Goal: Information Seeking & Learning: Learn about a topic

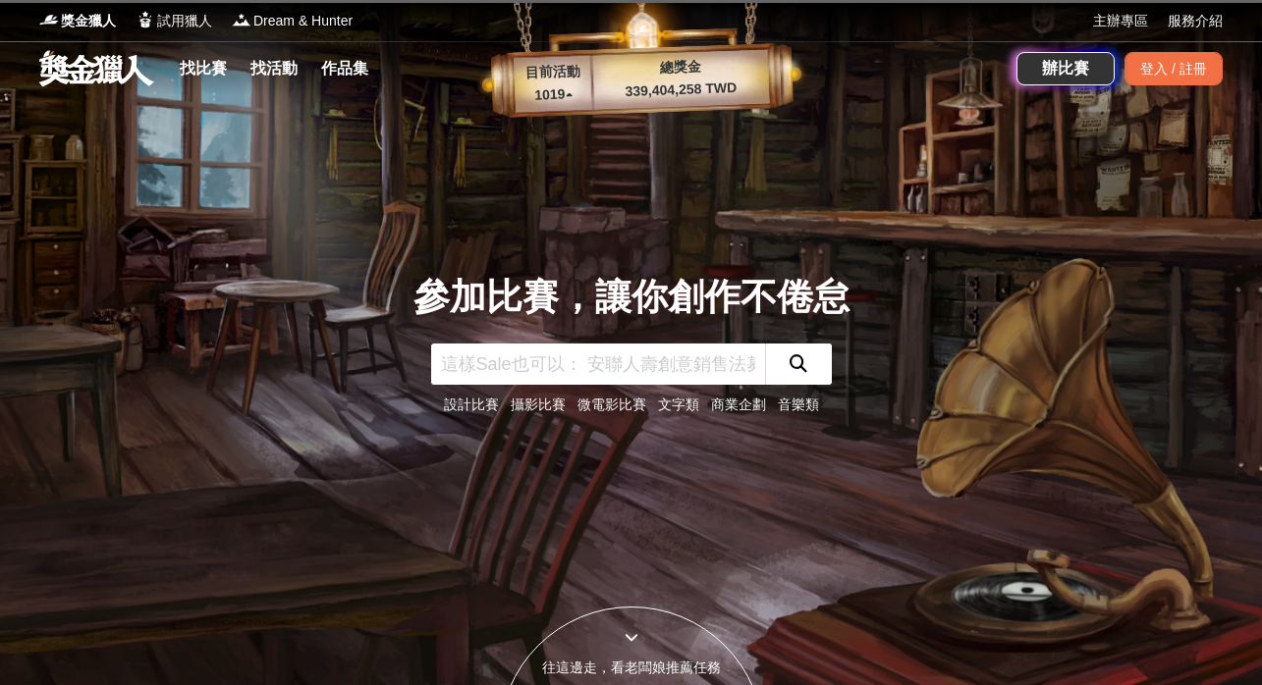
click at [452, 405] on link "設計比賽" at bounding box center [471, 405] width 55 height 16
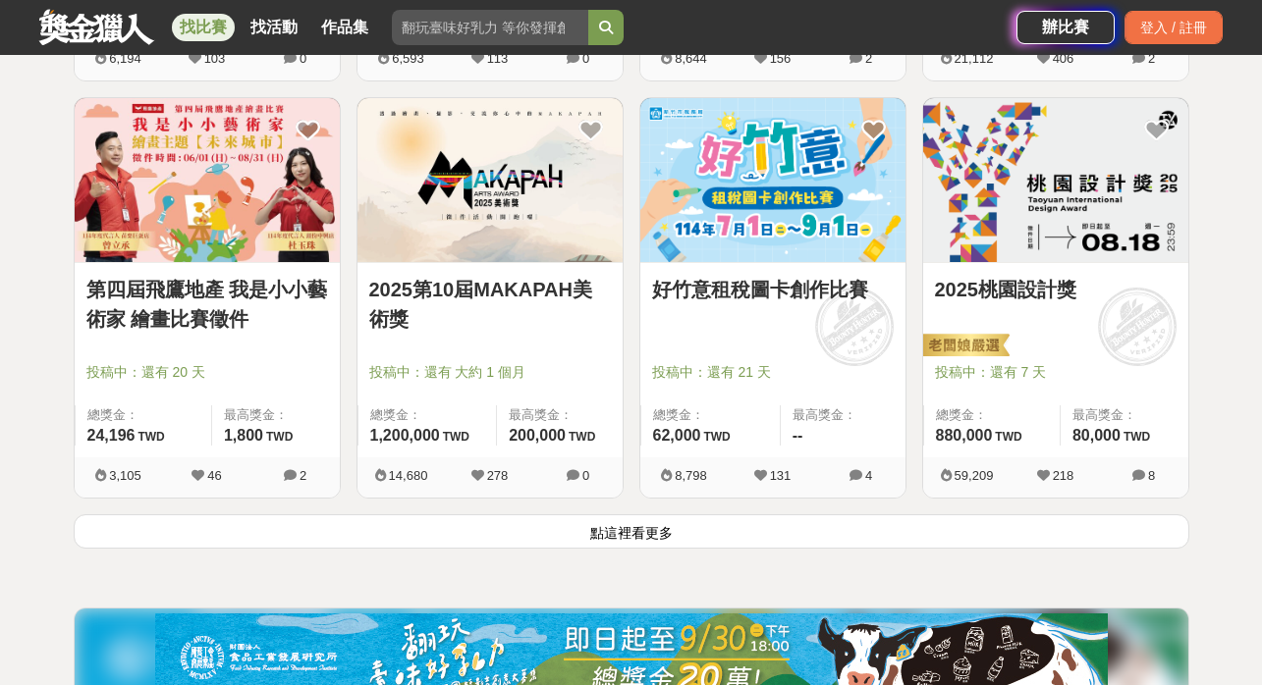
scroll to position [2426, 0]
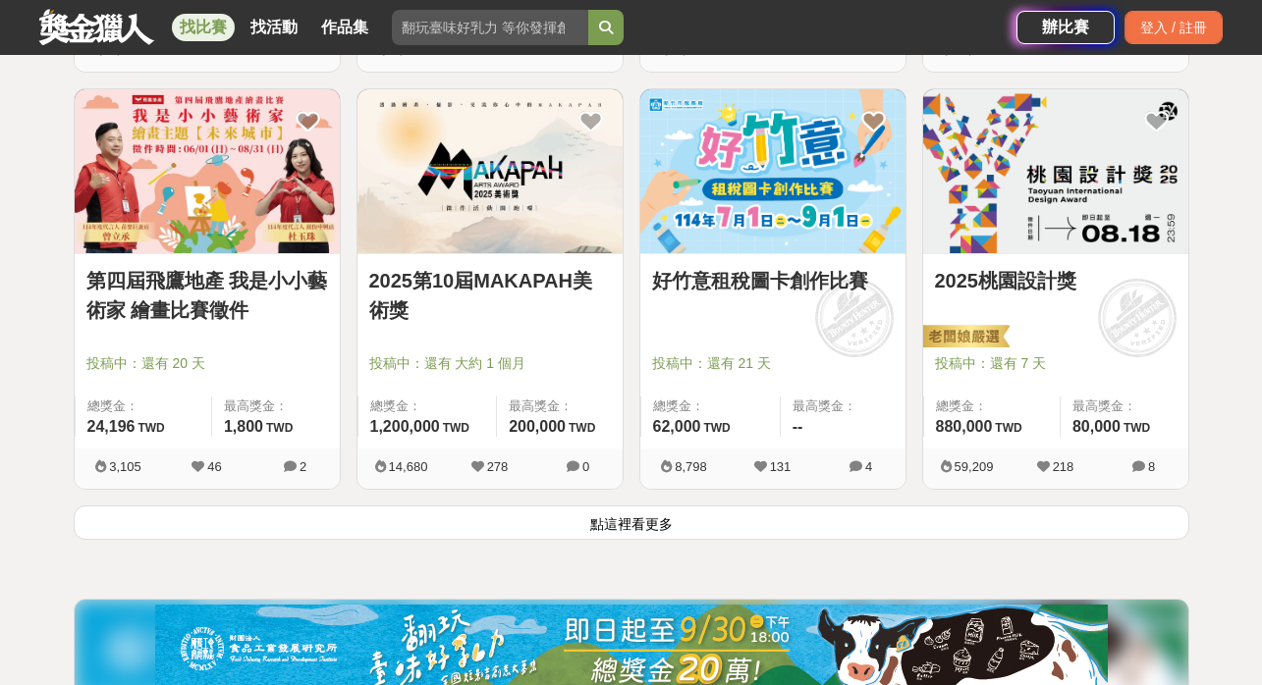
click at [626, 522] on button "點這裡看更多" at bounding box center [632, 523] width 1116 height 34
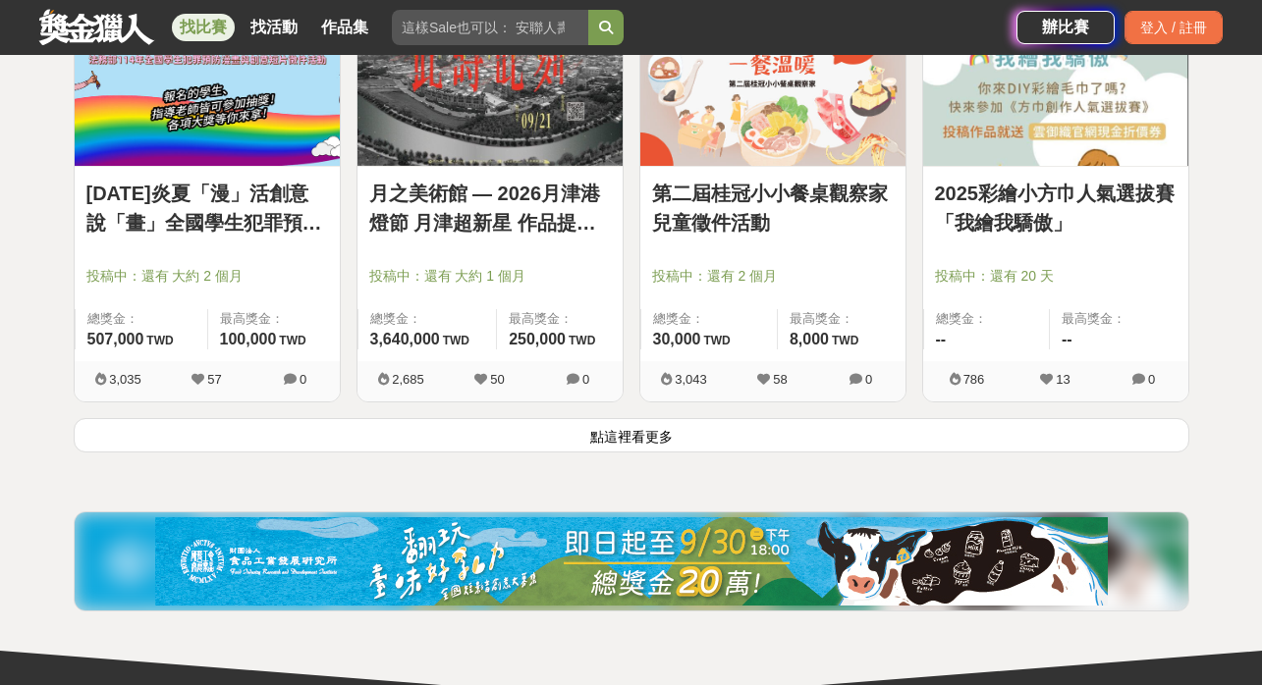
scroll to position [5016, 0]
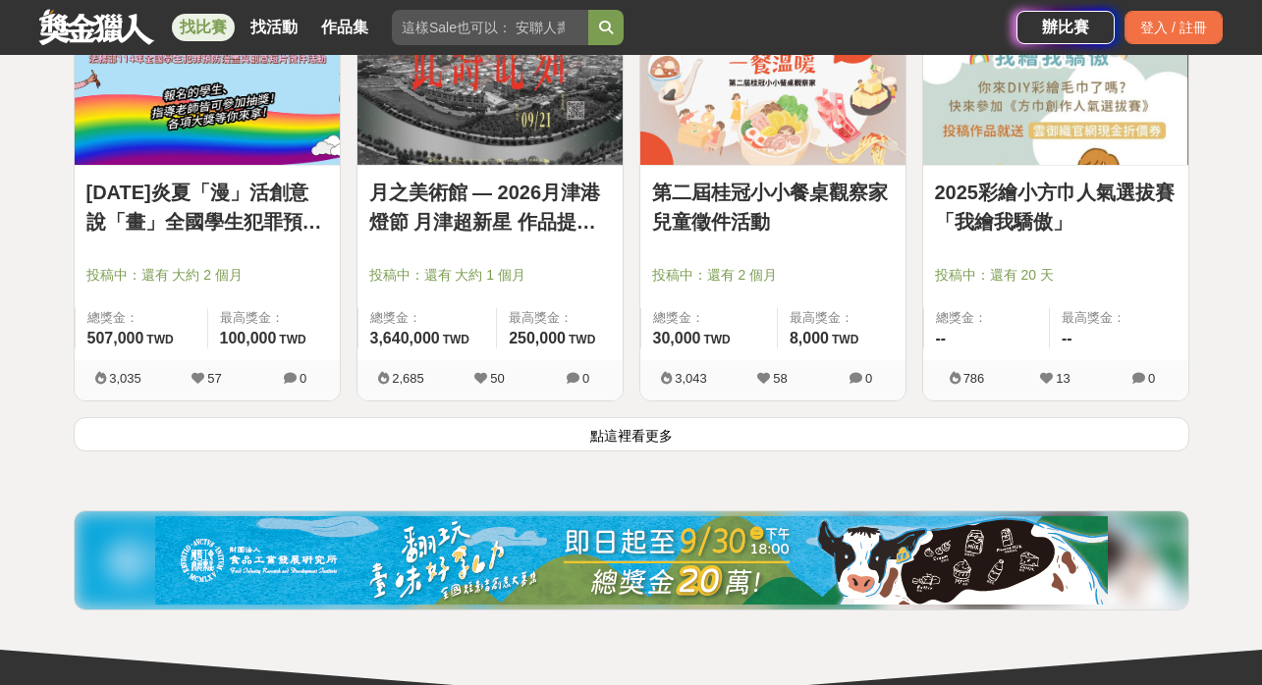
click at [599, 427] on button "點這裡看更多" at bounding box center [632, 434] width 1116 height 34
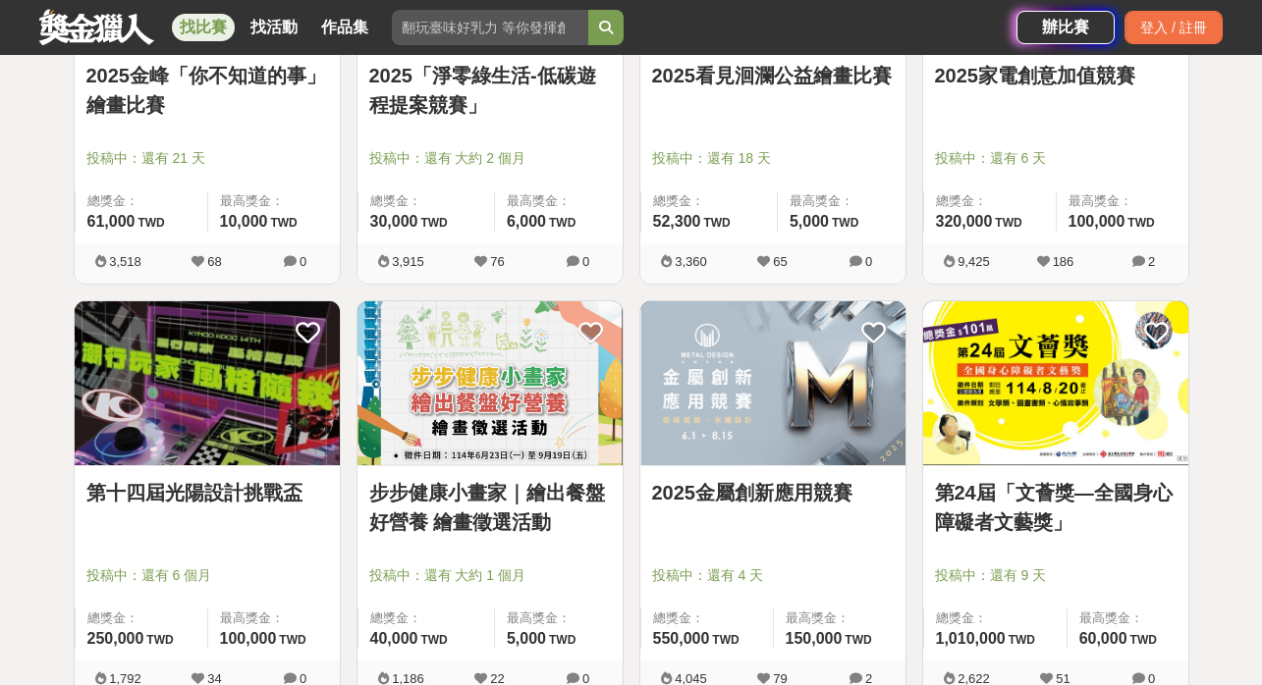
scroll to position [5968, 0]
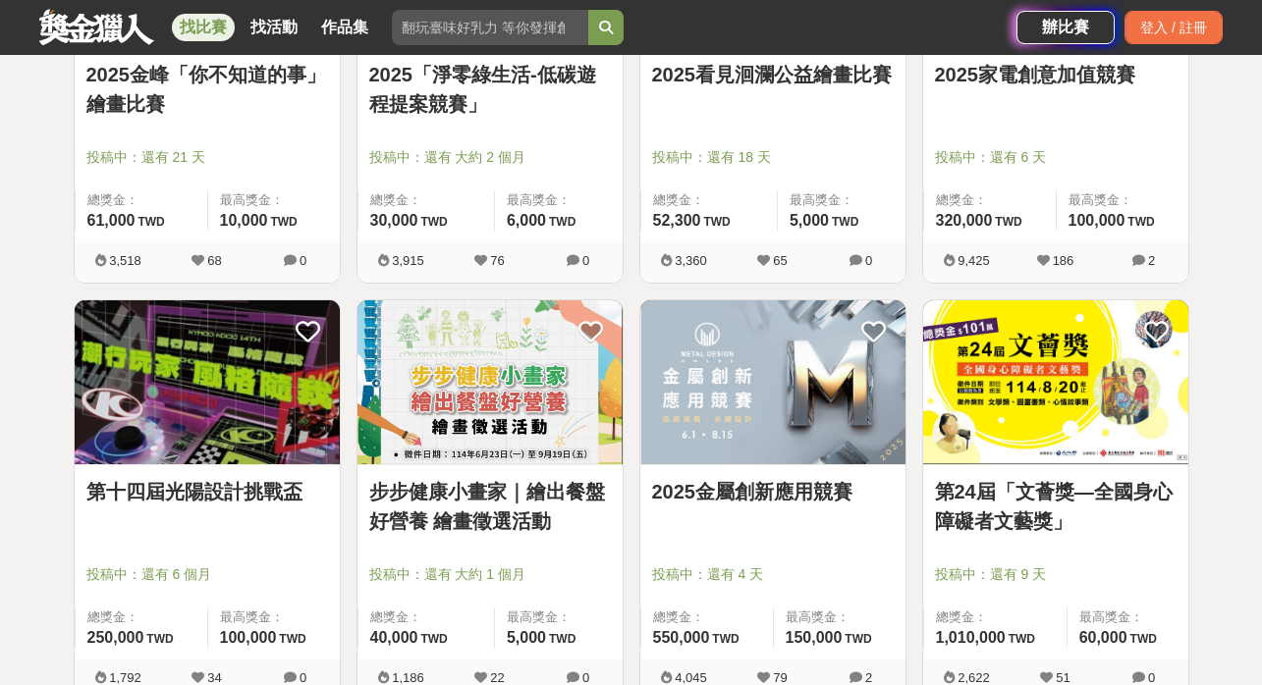
click at [132, 497] on link "第十四屆光陽設計挑戰盃" at bounding box center [207, 491] width 242 height 29
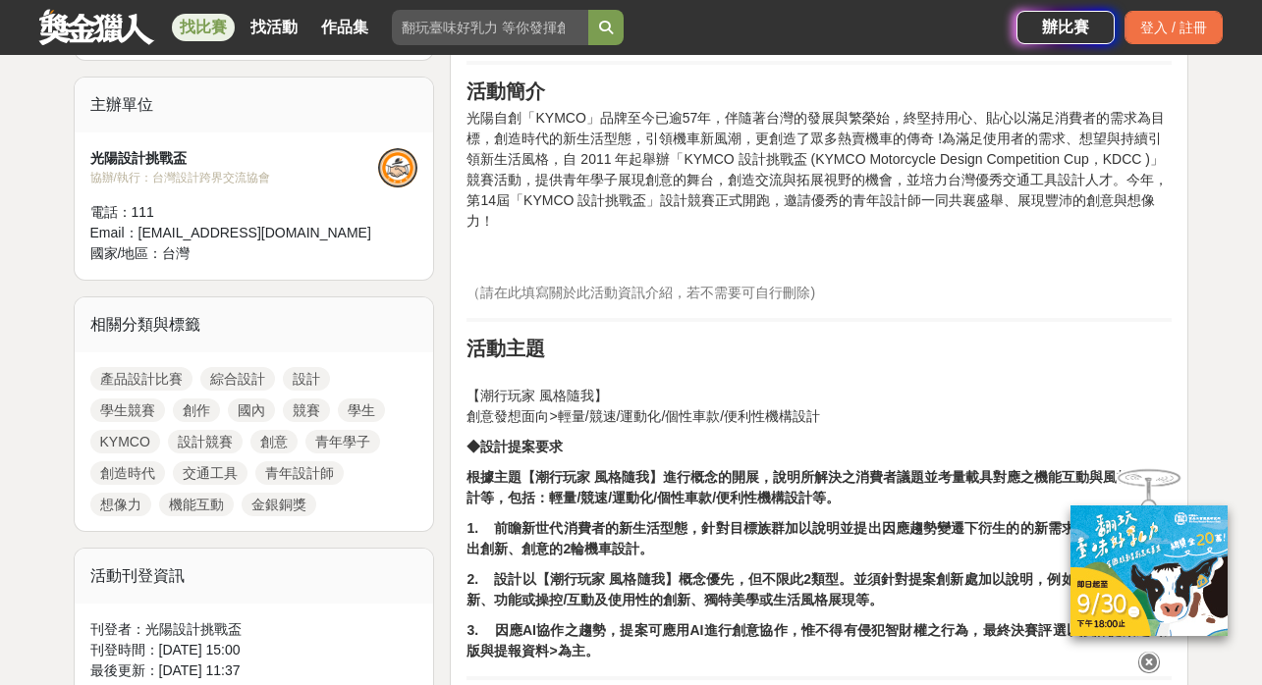
scroll to position [654, 0]
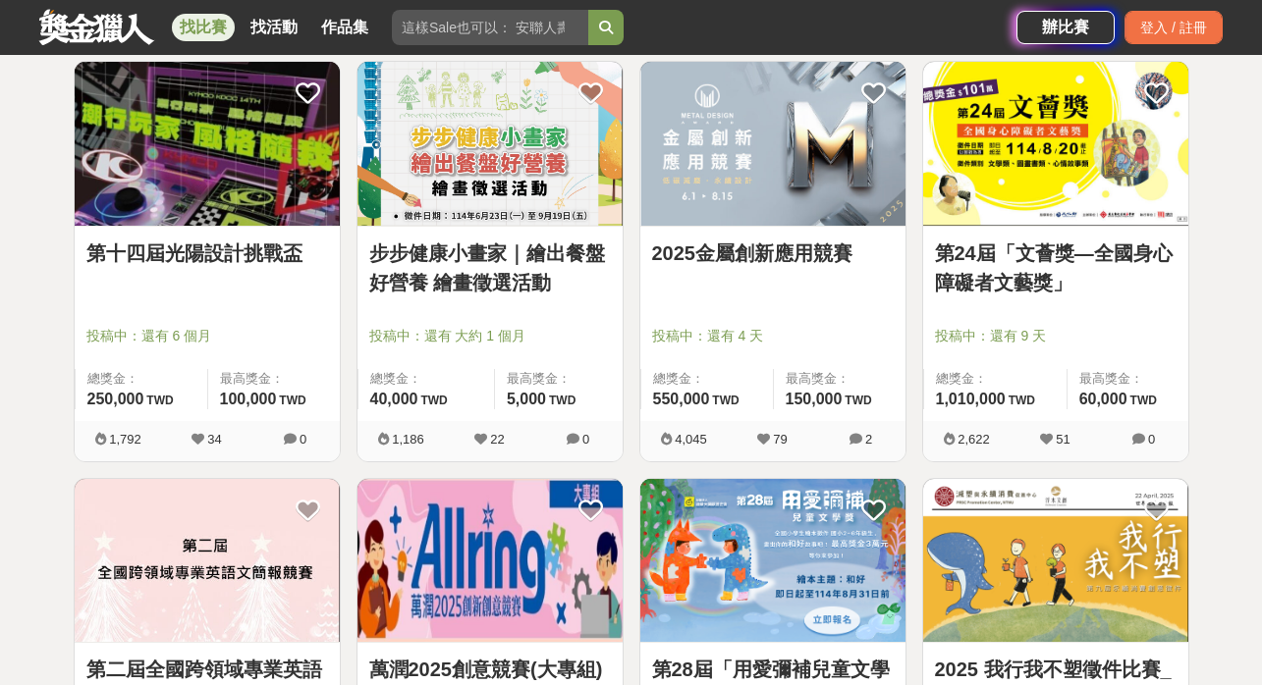
scroll to position [6260, 0]
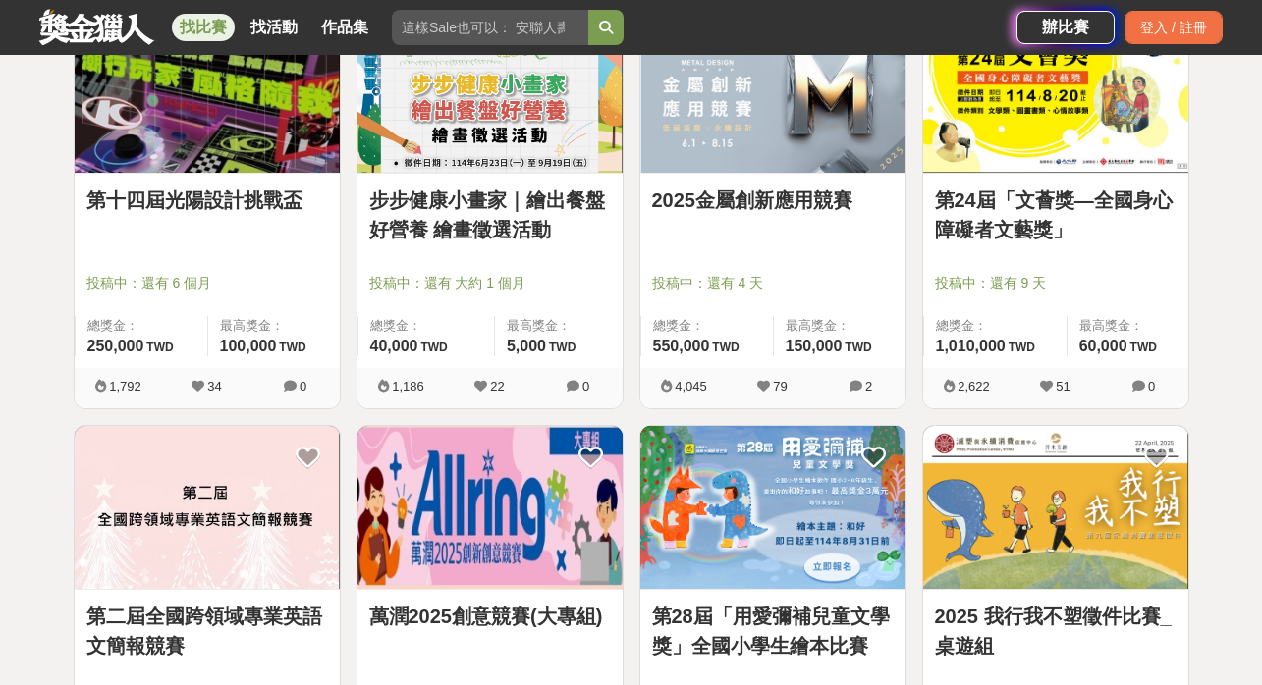
click at [1063, 194] on link "第24屆「文薈獎—全國身心障礙者文藝獎」" at bounding box center [1056, 215] width 242 height 59
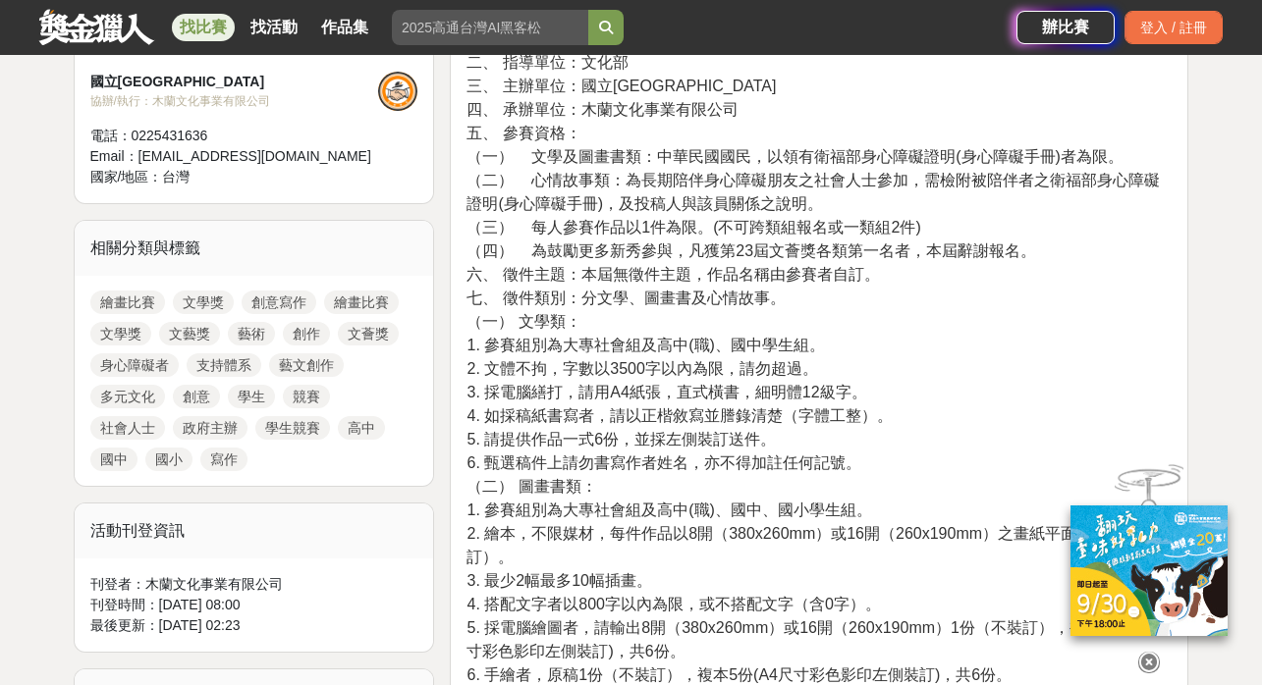
scroll to position [797, 0]
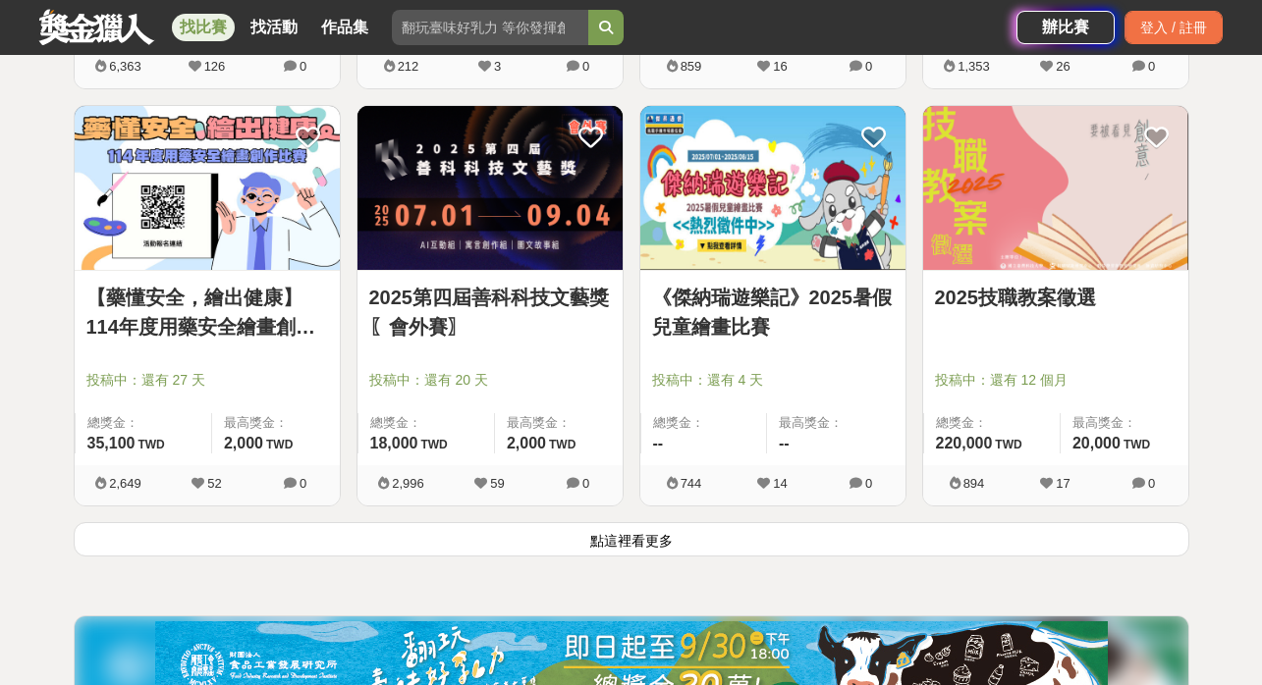
scroll to position [7450, 0]
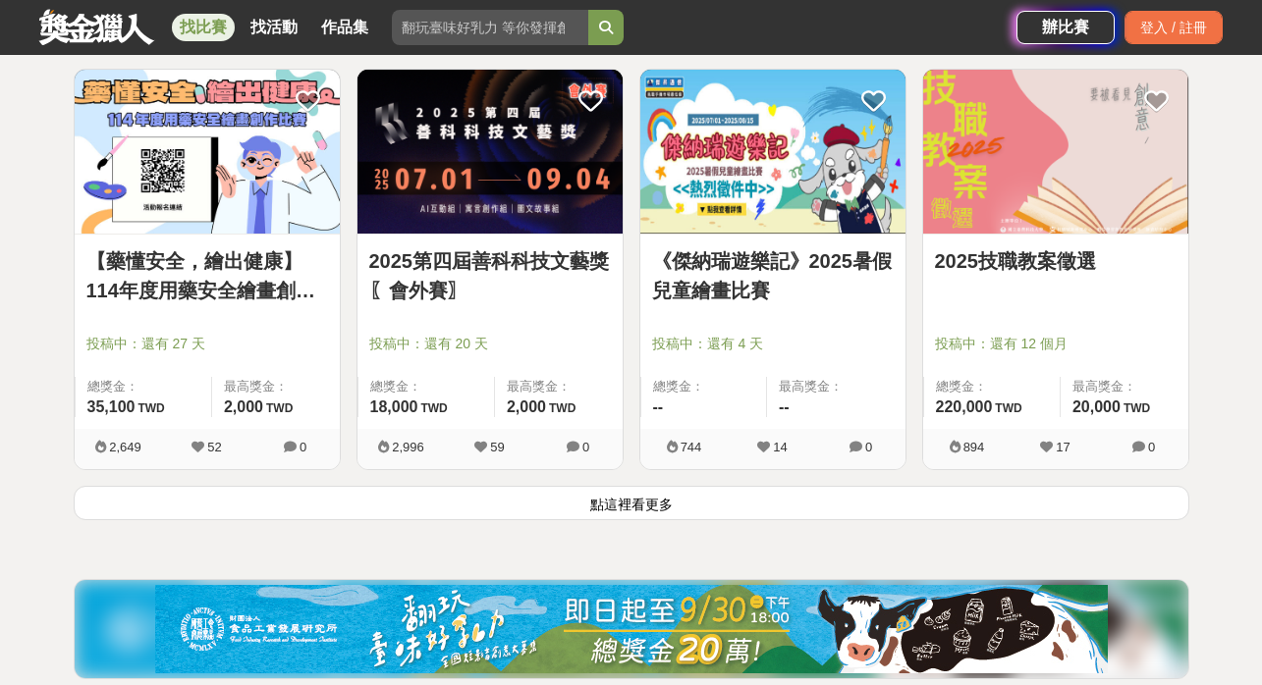
click at [724, 503] on button "點這裡看更多" at bounding box center [632, 503] width 1116 height 34
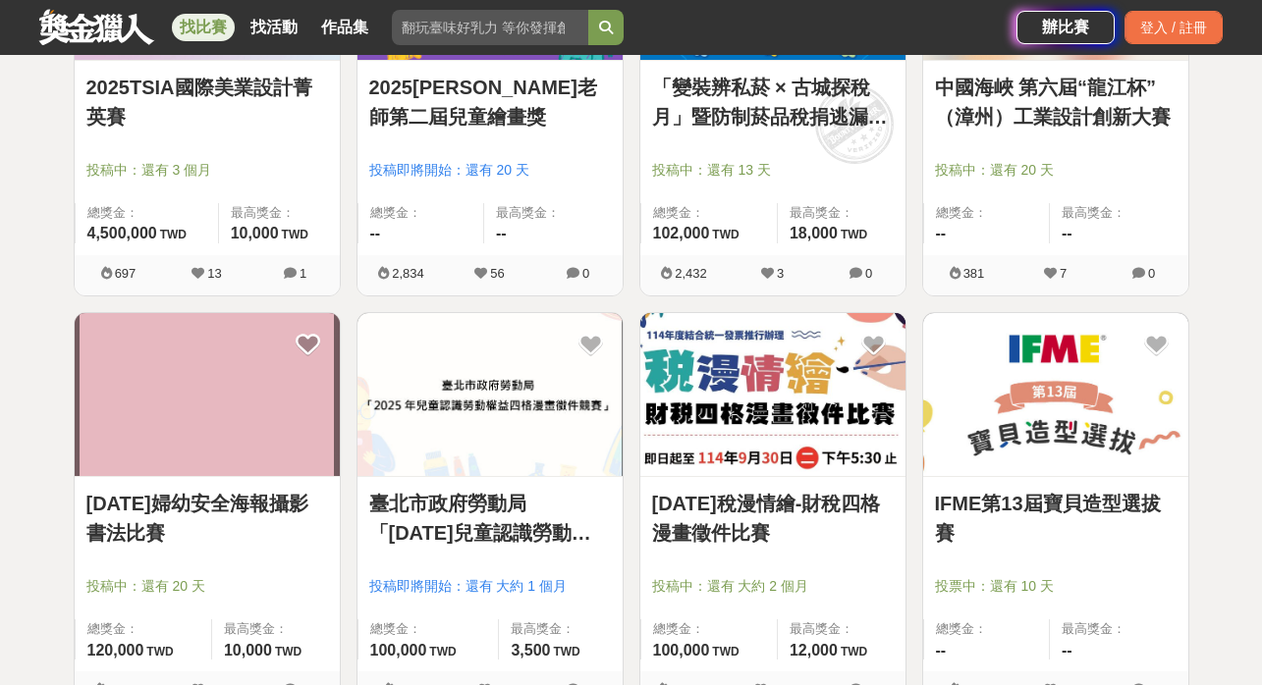
scroll to position [8459, 0]
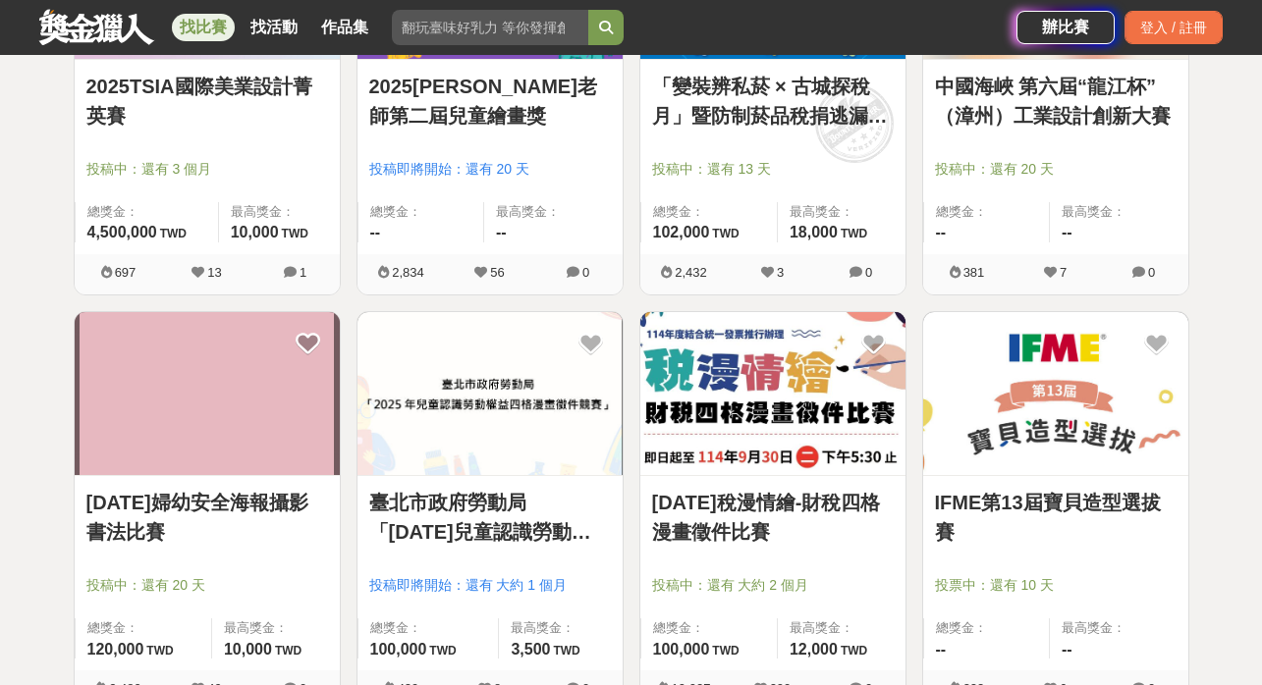
click at [721, 530] on link "[DATE]稅漫情繪-財稅四格漫畫徵件比賽" at bounding box center [773, 517] width 242 height 59
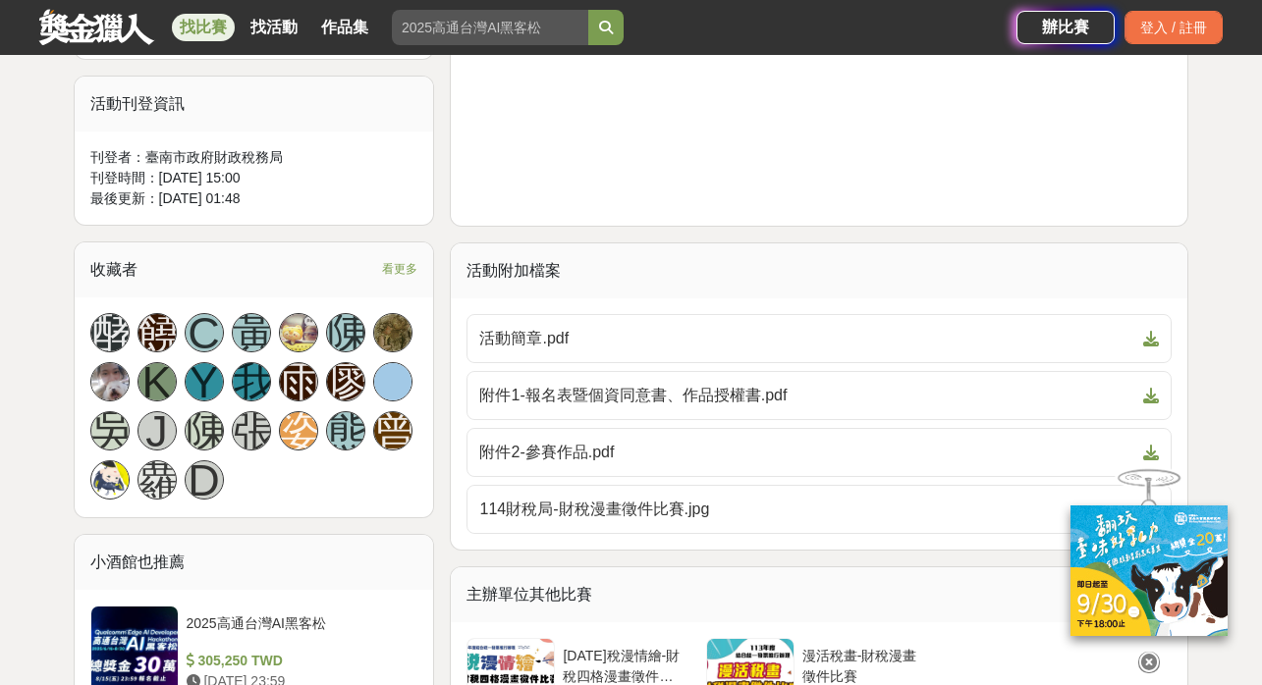
scroll to position [1086, 0]
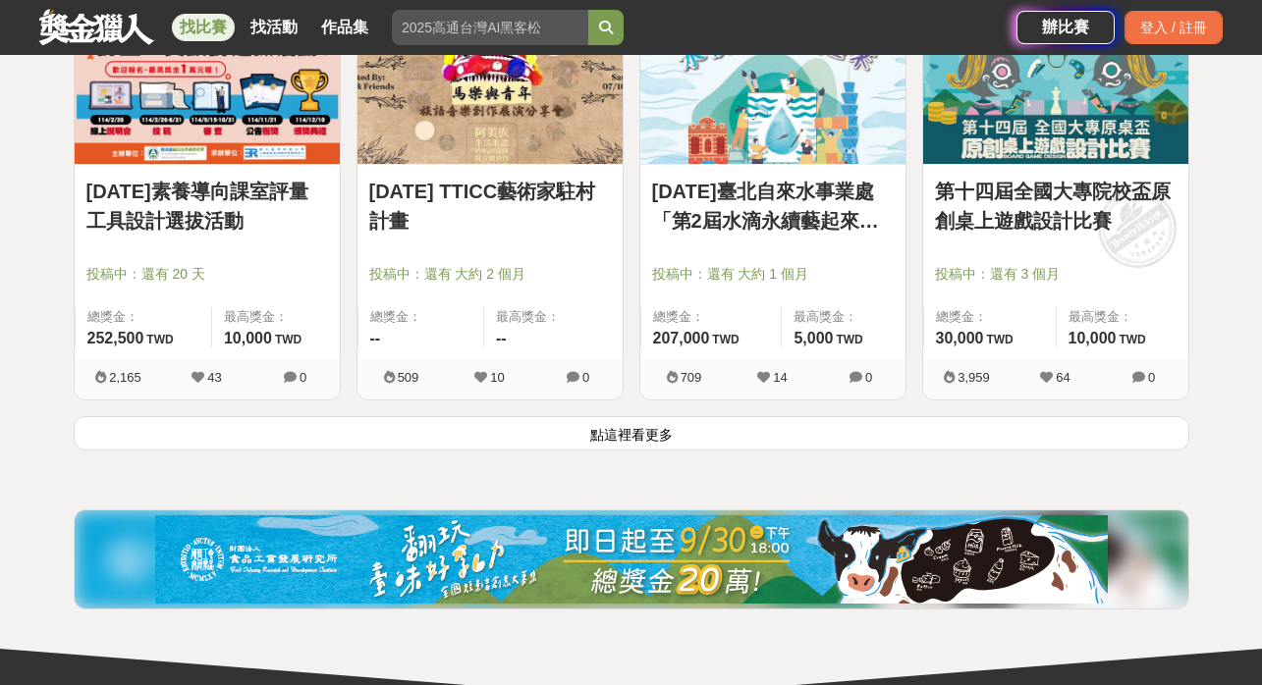
scroll to position [10027, 0]
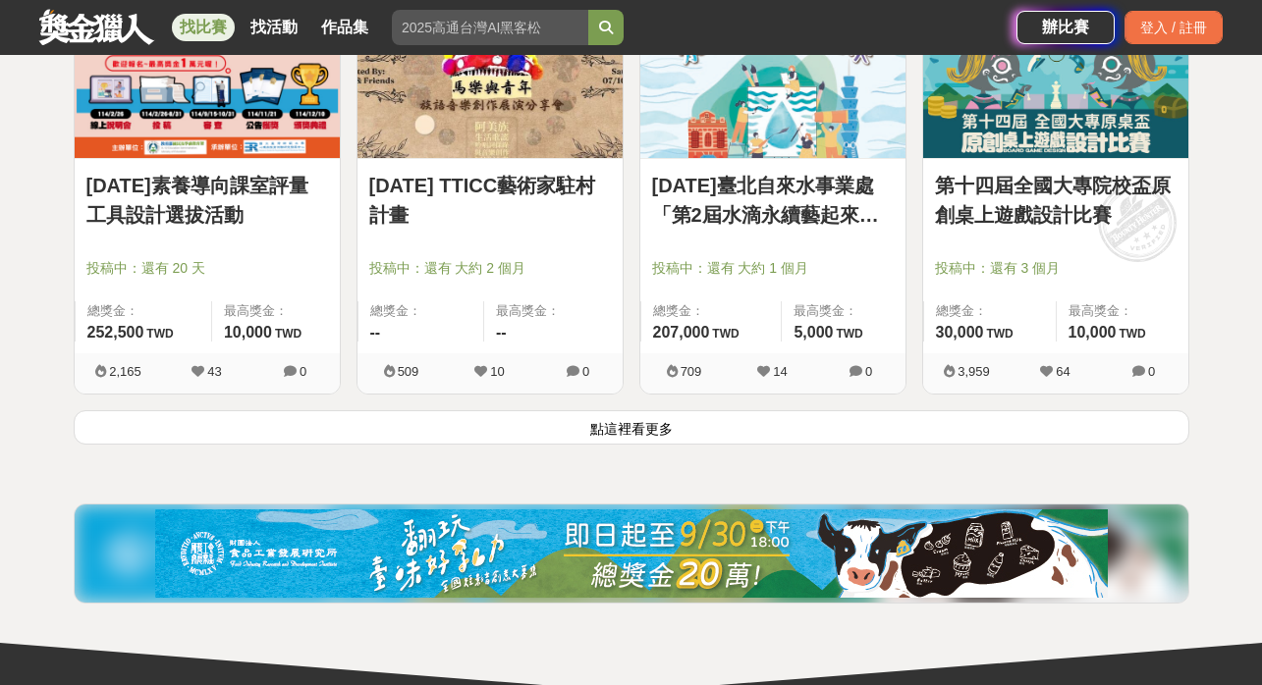
click at [638, 426] on button "點這裡看更多" at bounding box center [632, 428] width 1116 height 34
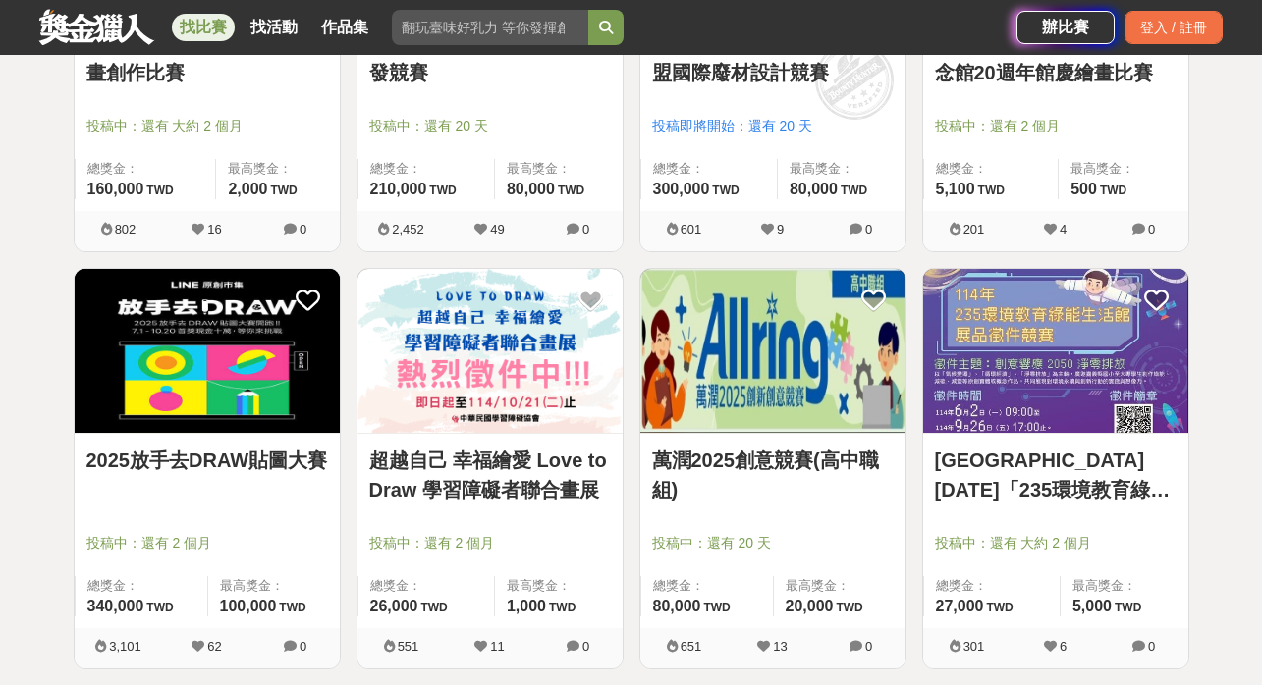
scroll to position [11842, 0]
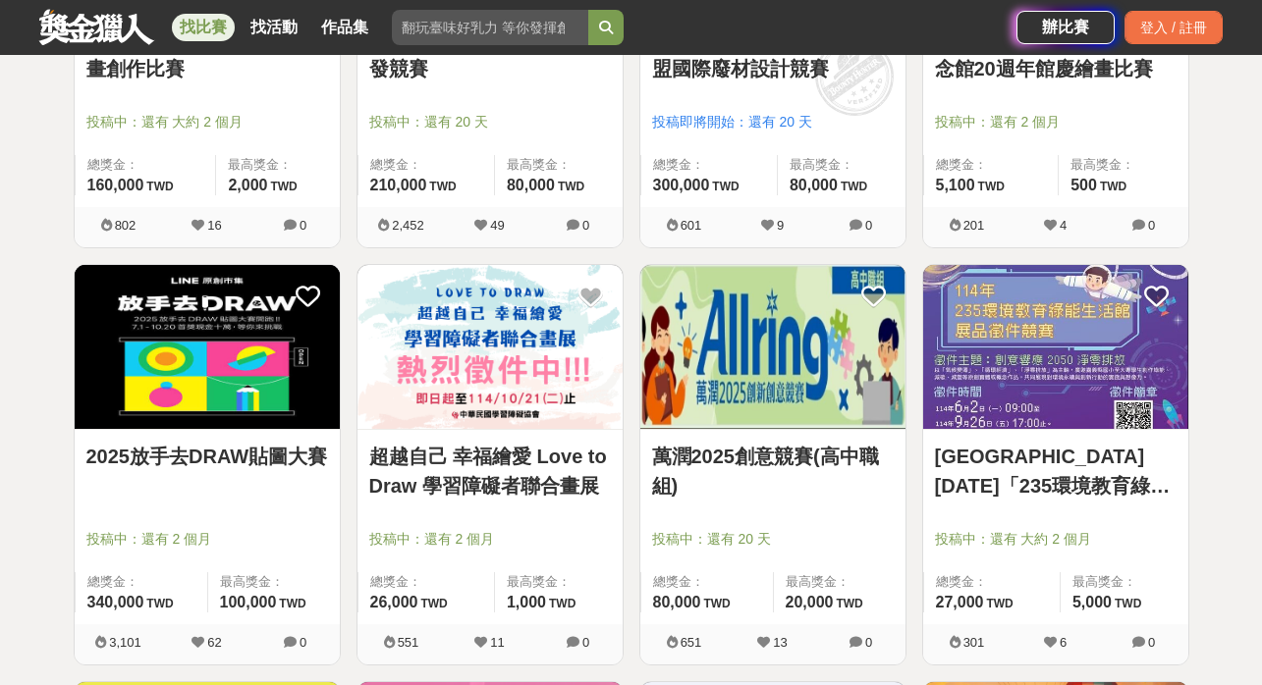
click at [192, 453] on link "2025放手去DRAW貼圖大賽" at bounding box center [207, 456] width 242 height 29
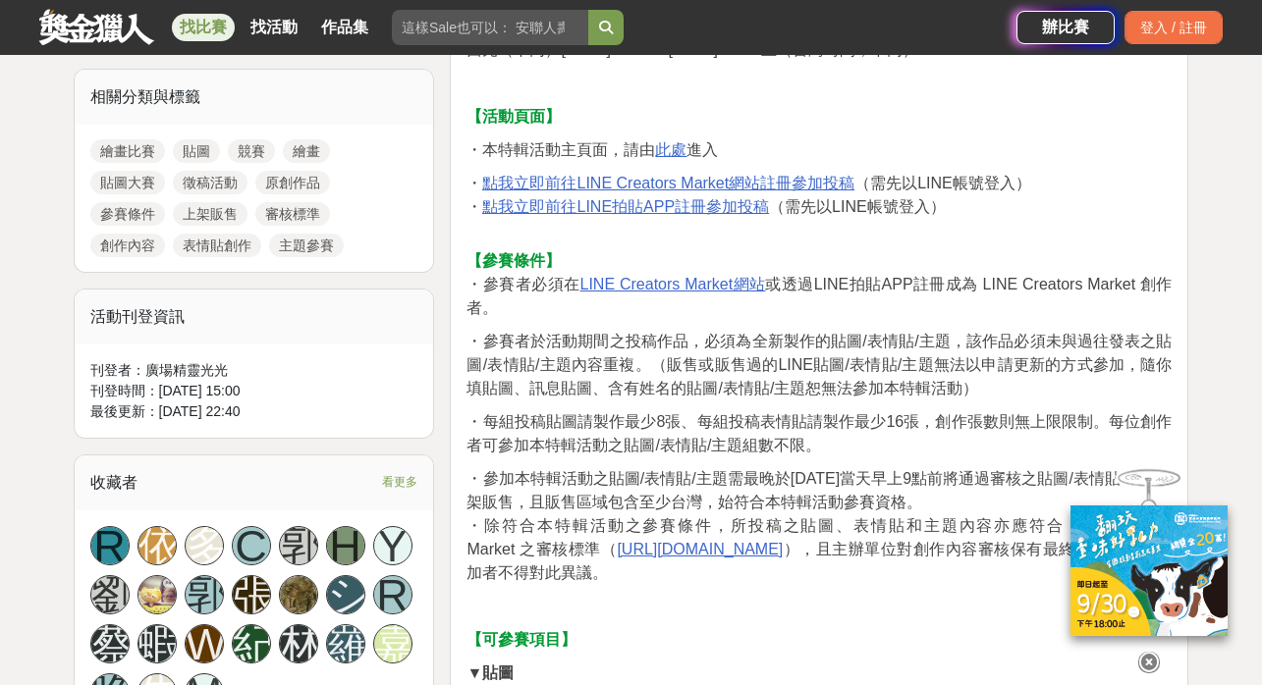
scroll to position [860, 0]
click at [1152, 657] on icon at bounding box center [1149, 663] width 22 height 22
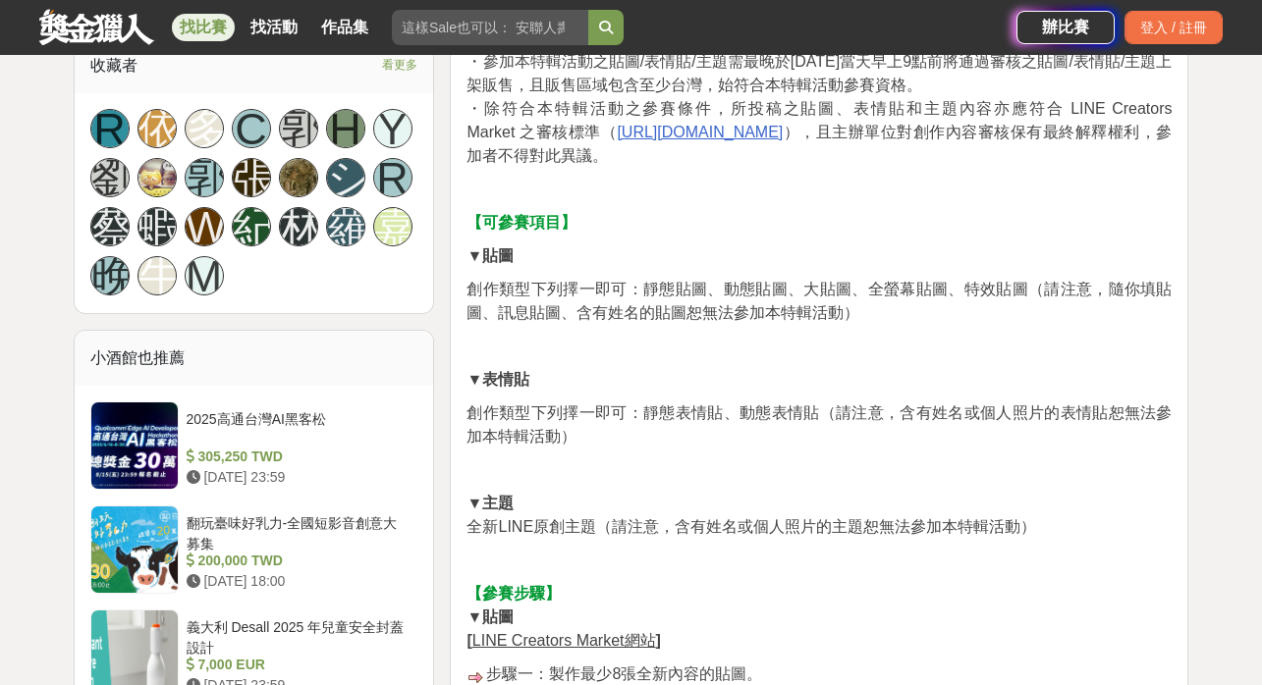
scroll to position [1539, 0]
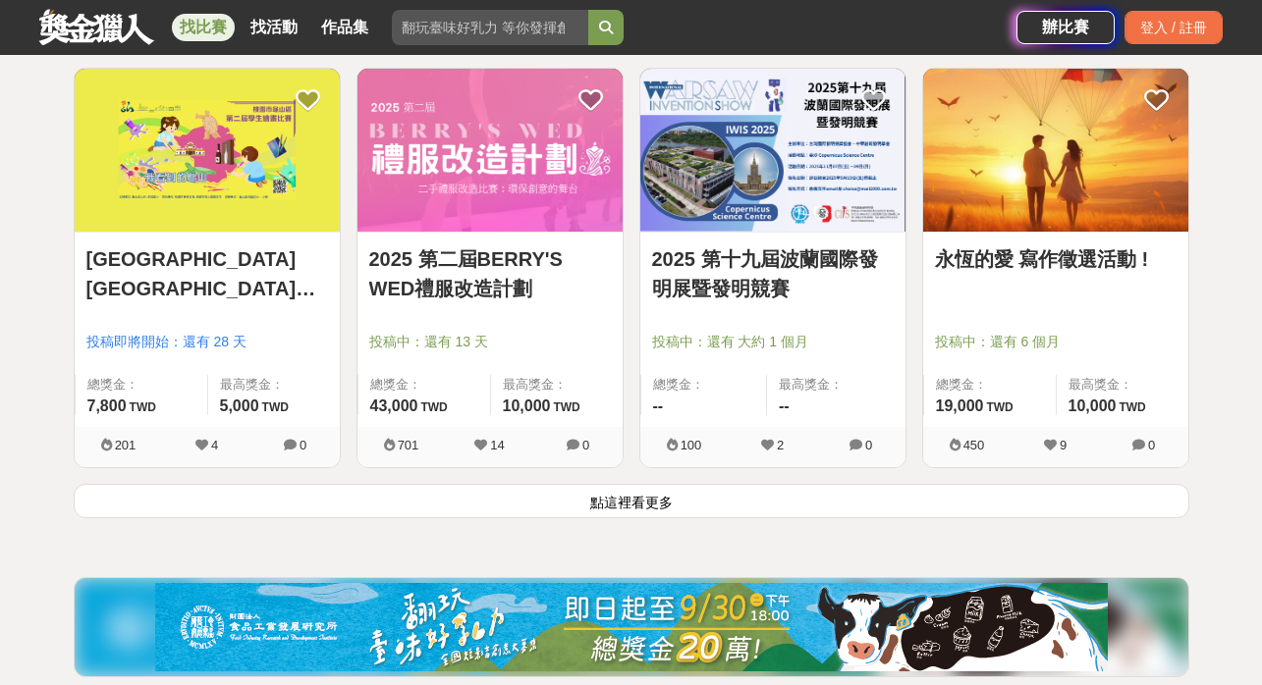
scroll to position [12524, 0]
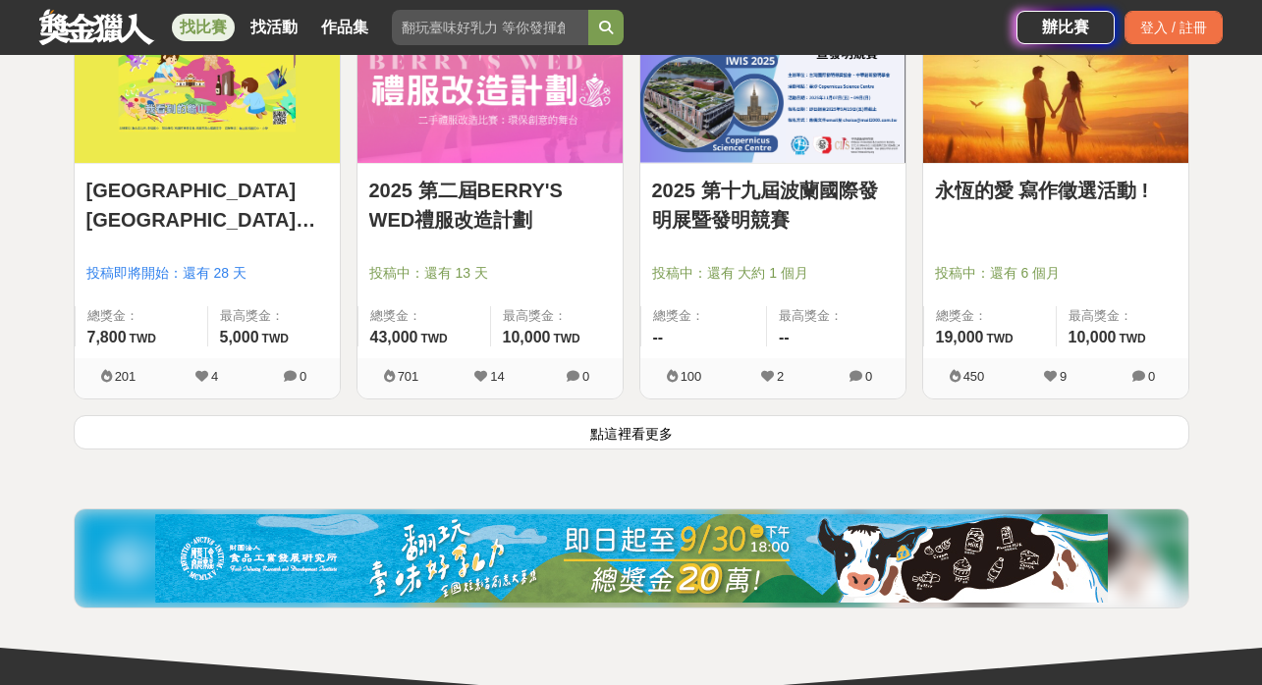
click at [630, 439] on button "點這裡看更多" at bounding box center [632, 432] width 1116 height 34
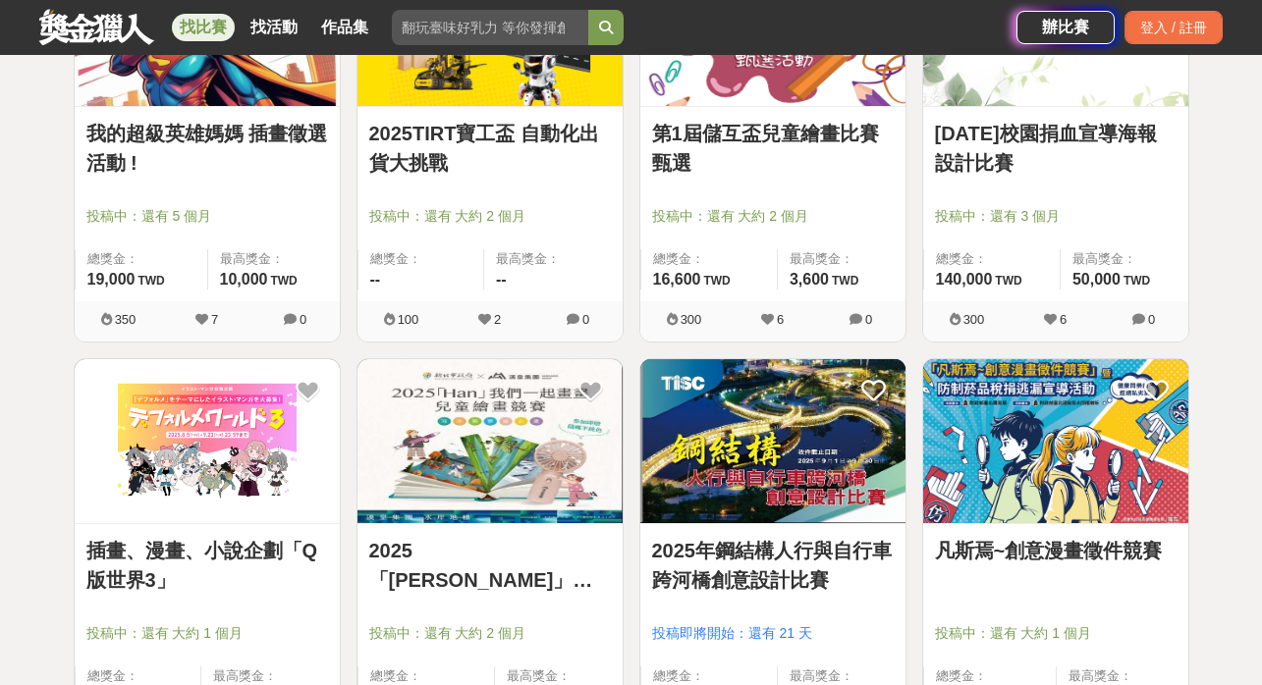
scroll to position [13111, 0]
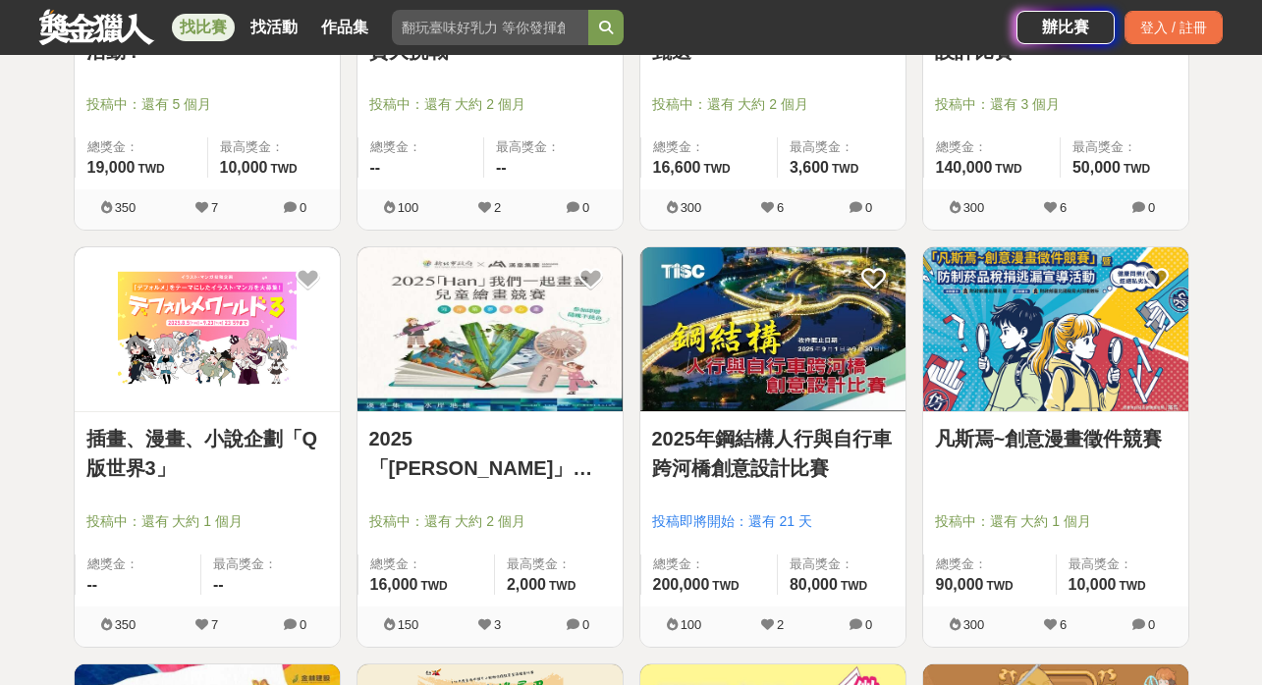
click at [416, 451] on link "2025「[PERSON_NAME]」我們一起畫畫" at bounding box center [490, 453] width 242 height 59
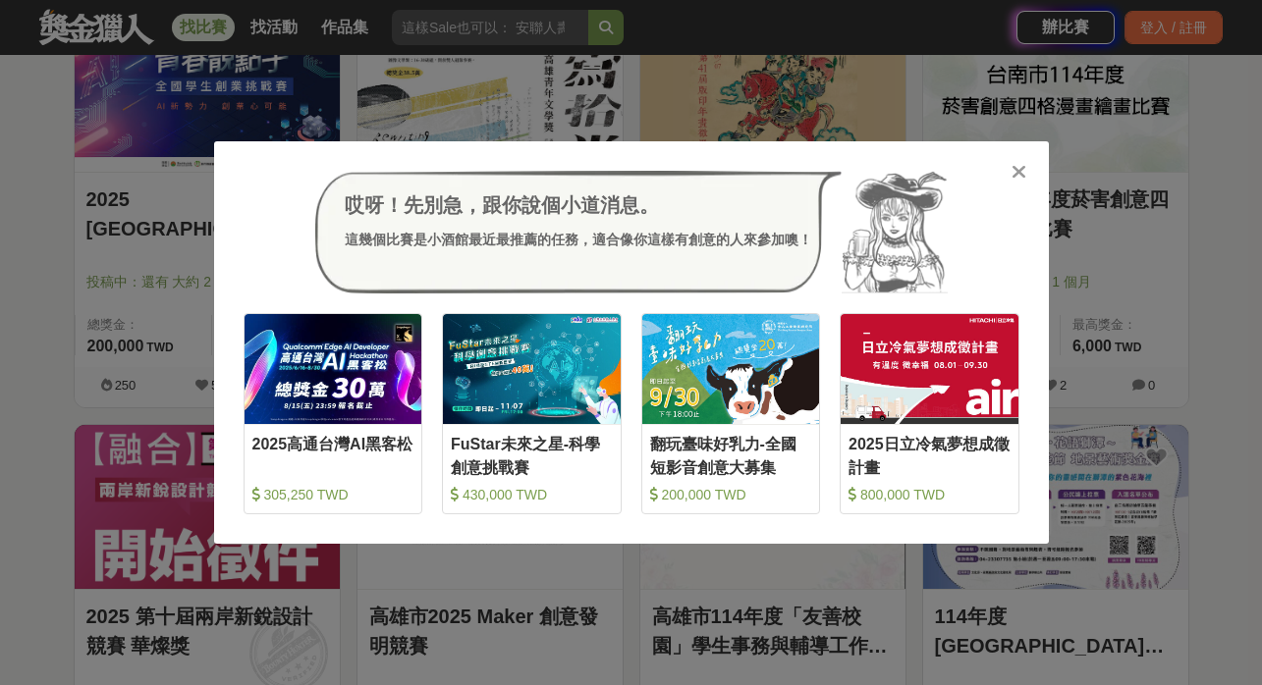
scroll to position [14603, 0]
click at [1014, 170] on icon at bounding box center [1019, 172] width 15 height 20
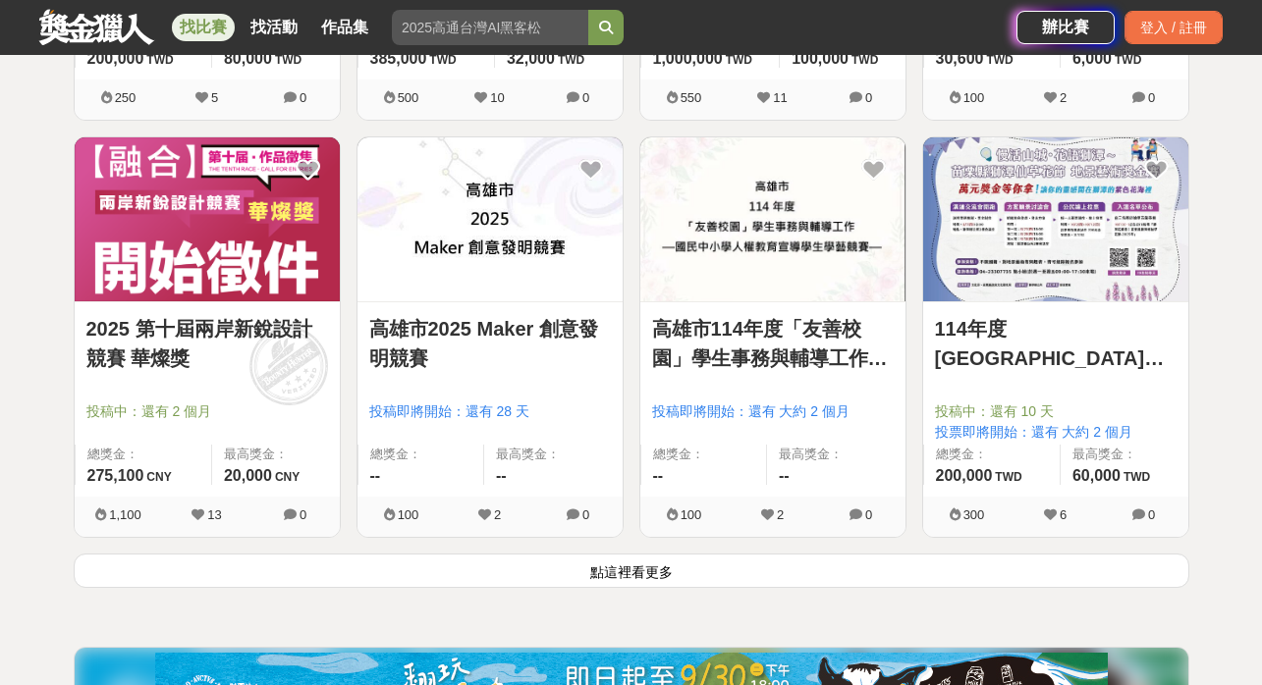
scroll to position [14903, 0]
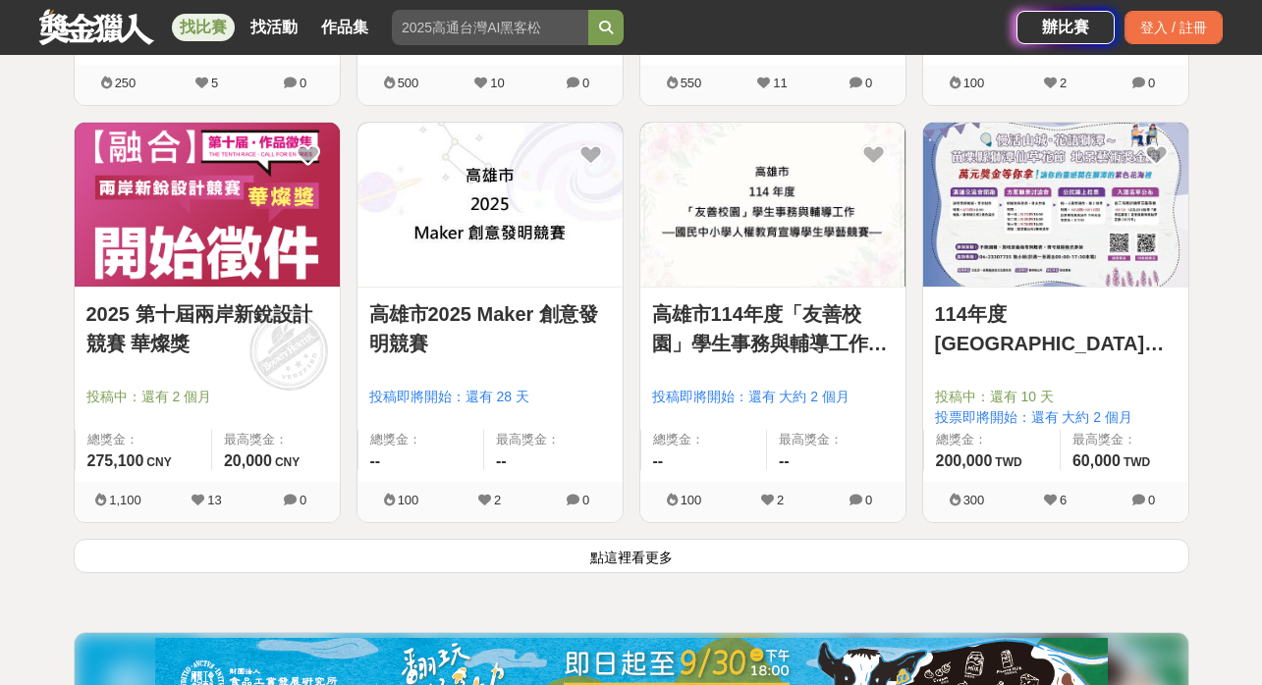
click at [627, 571] on button "點這裡看更多" at bounding box center [632, 556] width 1116 height 34
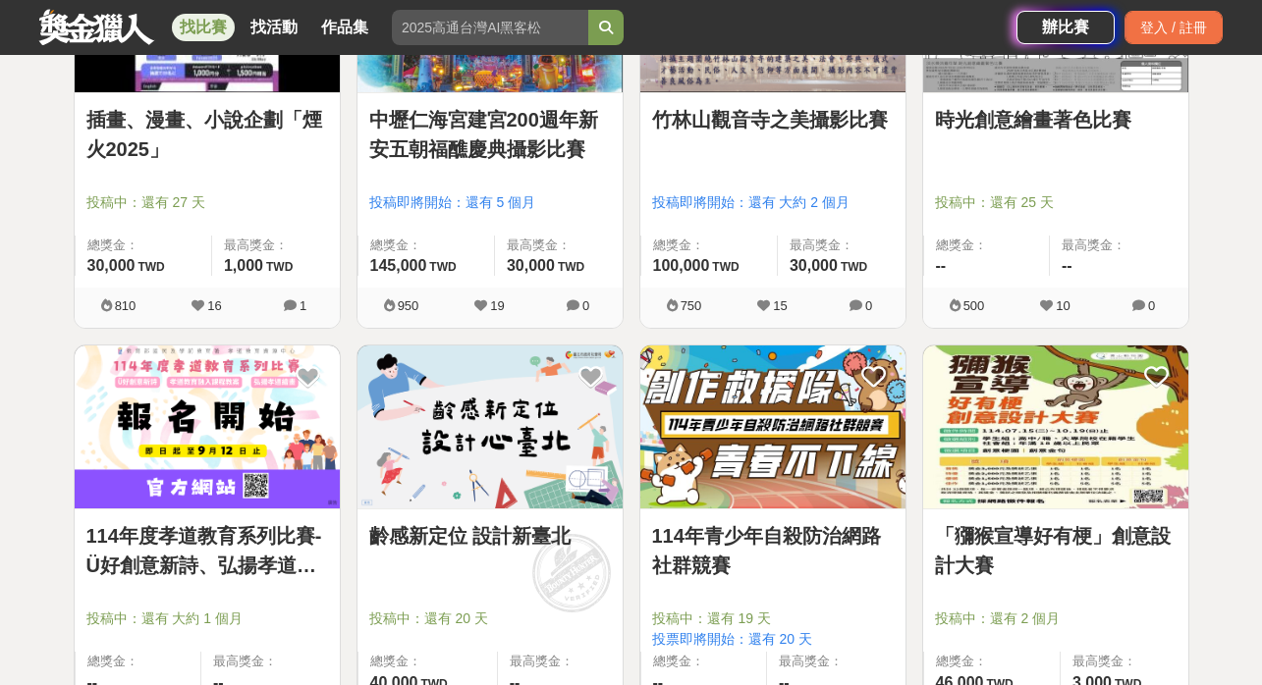
scroll to position [16766, 0]
click at [1009, 530] on link "「獼猴宣導好有梗」創意設計大賽" at bounding box center [1056, 550] width 242 height 59
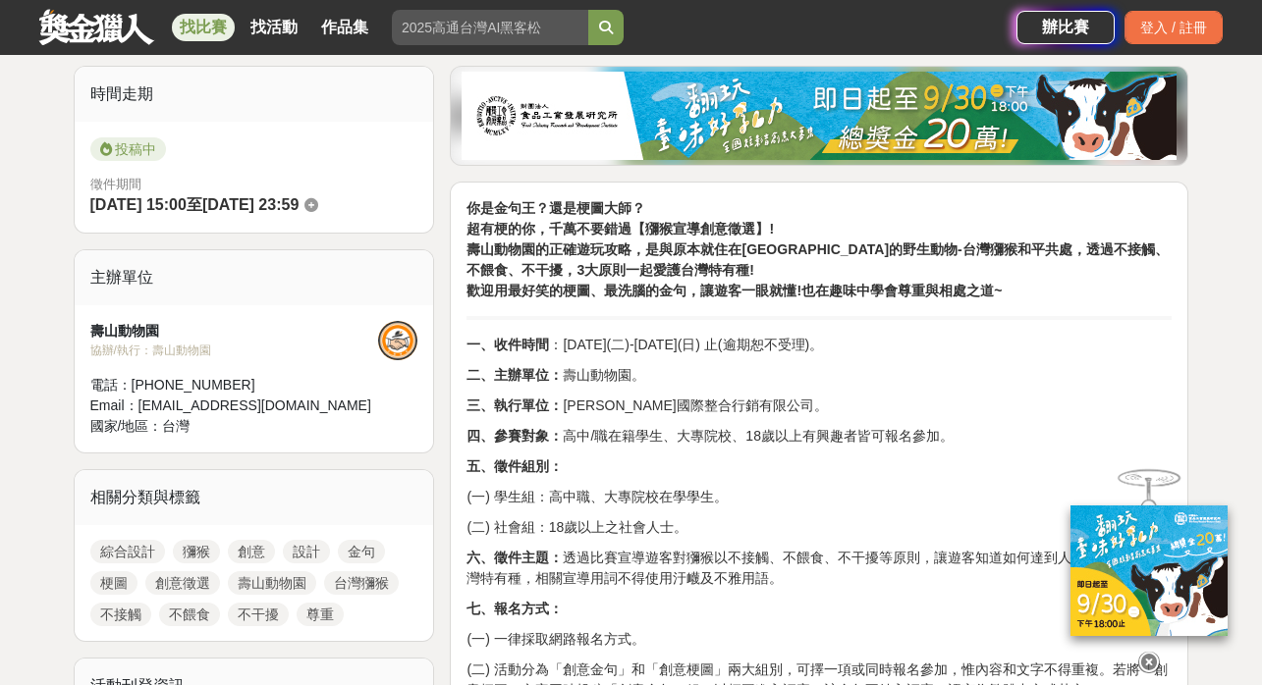
scroll to position [479, 0]
click at [986, 494] on p "(一) 學生組：高中職、大專院校在學學生。" at bounding box center [818, 497] width 705 height 21
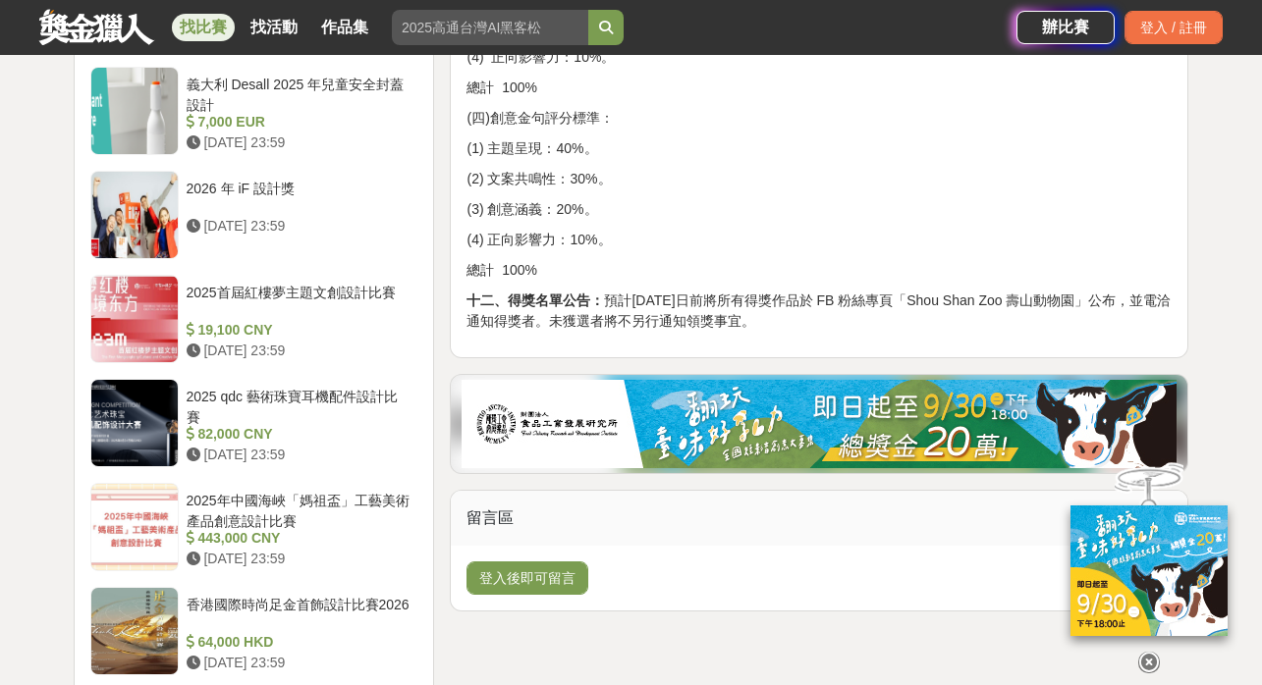
scroll to position [2085, 0]
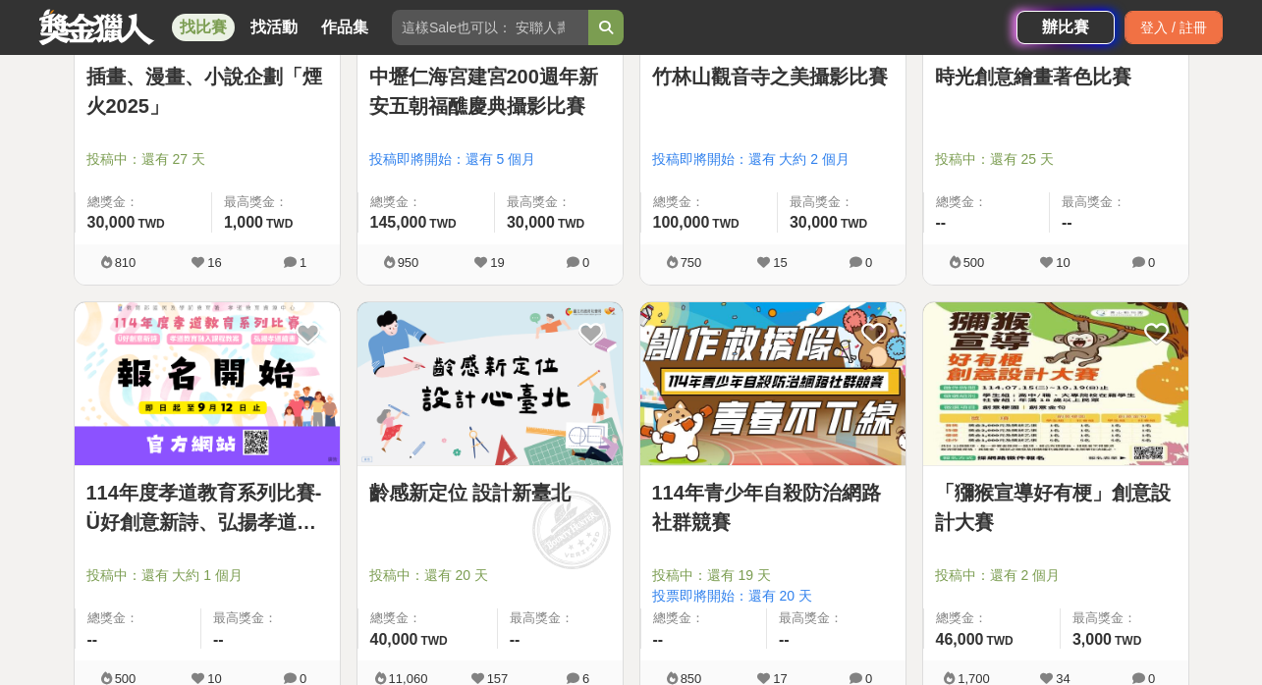
scroll to position [16822, 0]
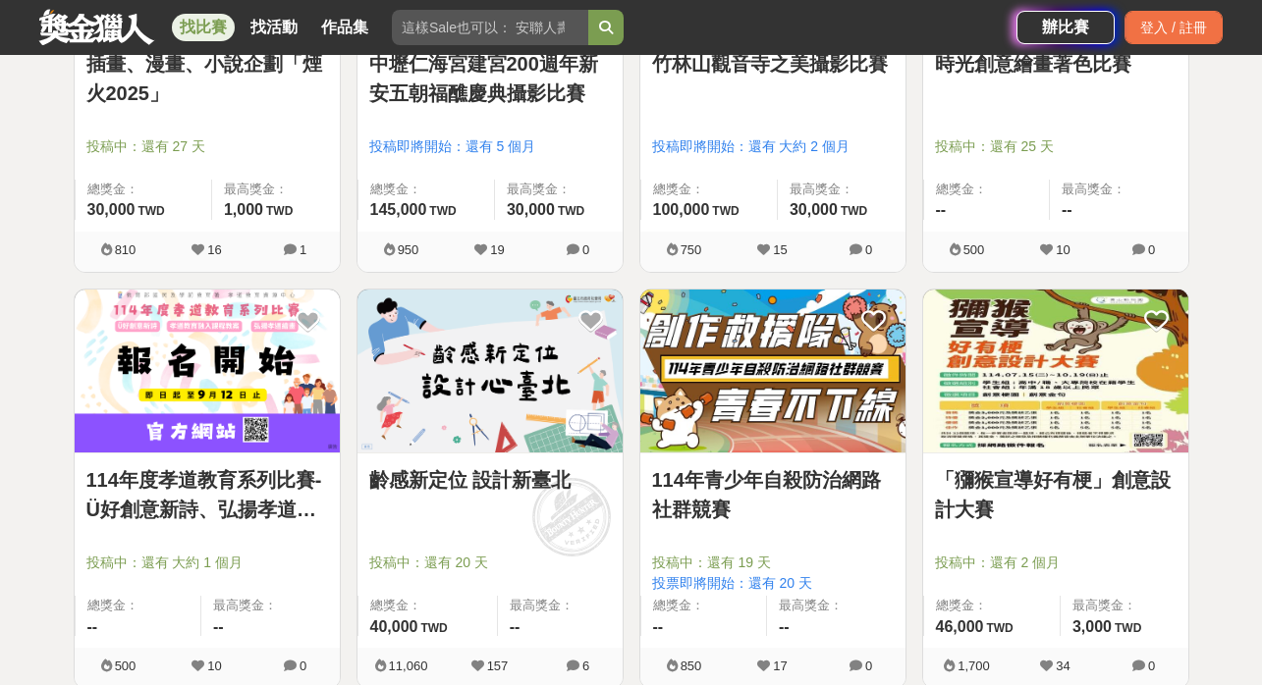
click at [437, 483] on link "齡感新定位 設計新臺北" at bounding box center [490, 480] width 242 height 29
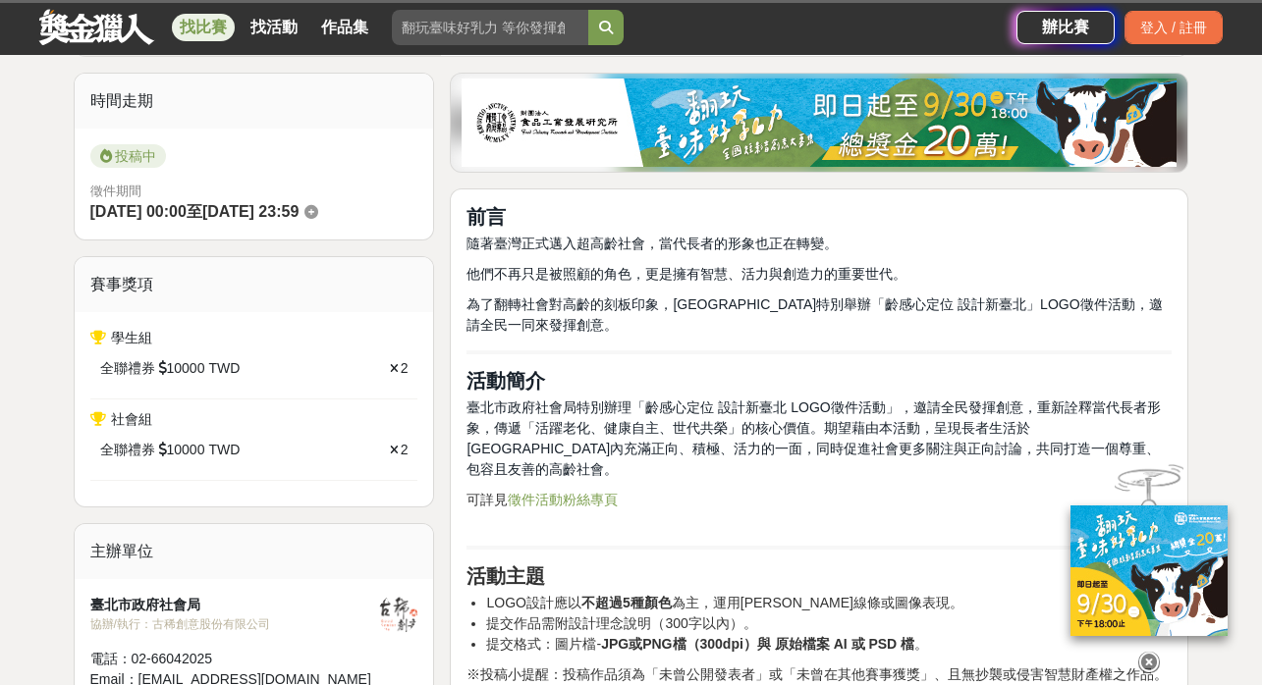
scroll to position [544, 0]
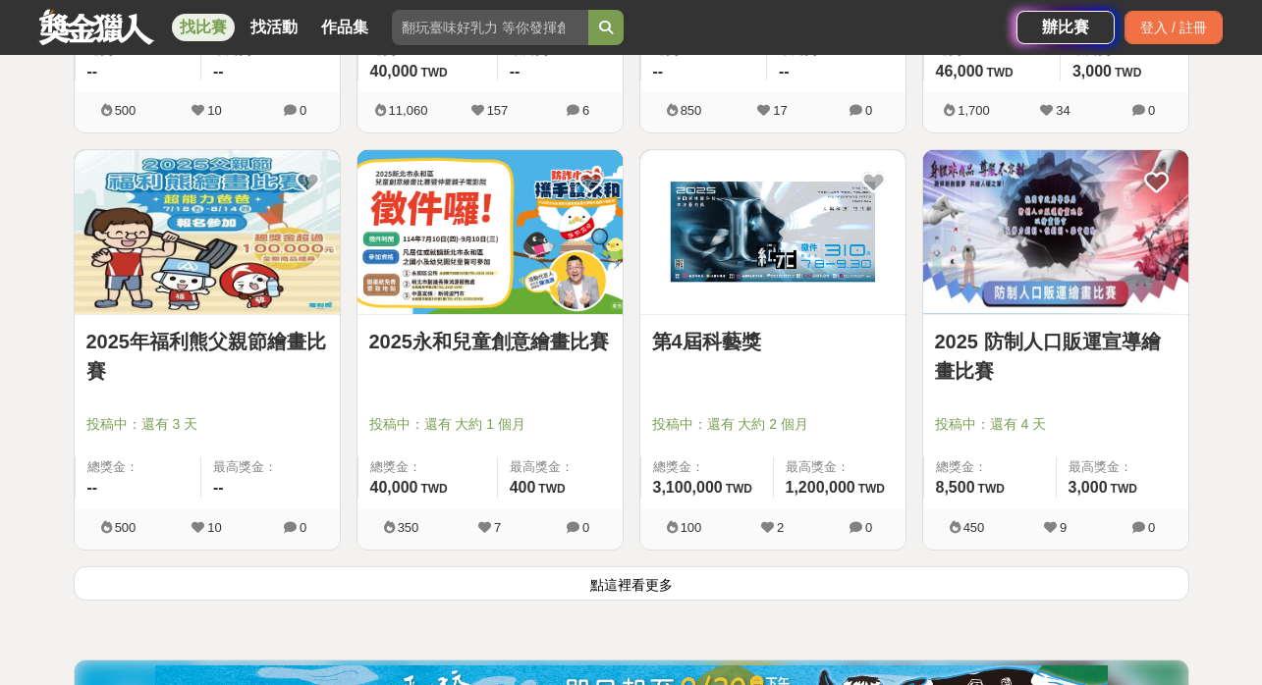
scroll to position [17484, 0]
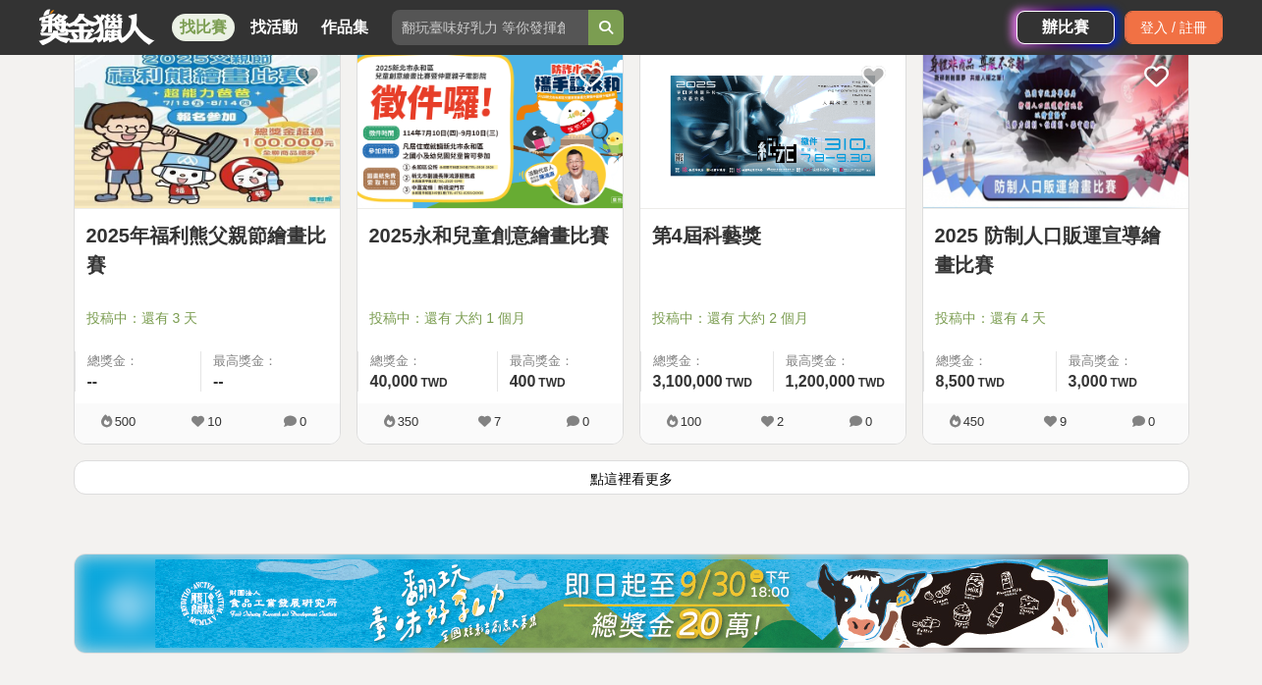
click at [651, 472] on button "點這裡看更多" at bounding box center [632, 478] width 1116 height 34
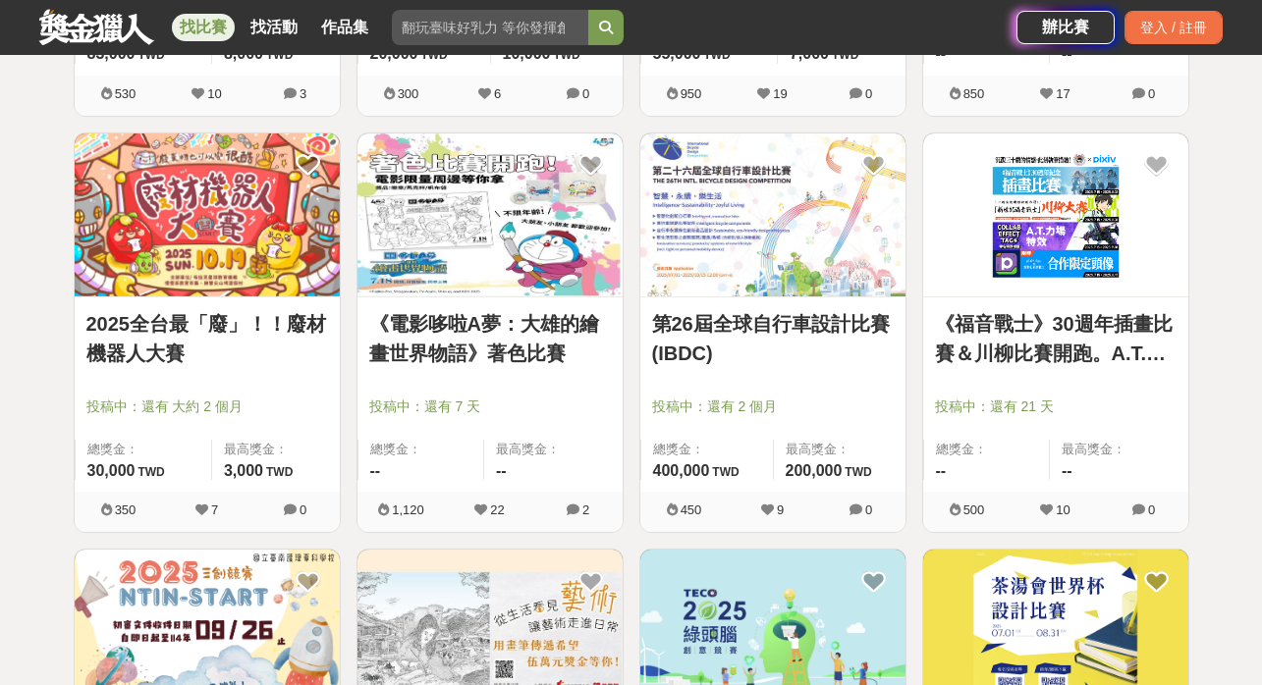
scroll to position [18276, 0]
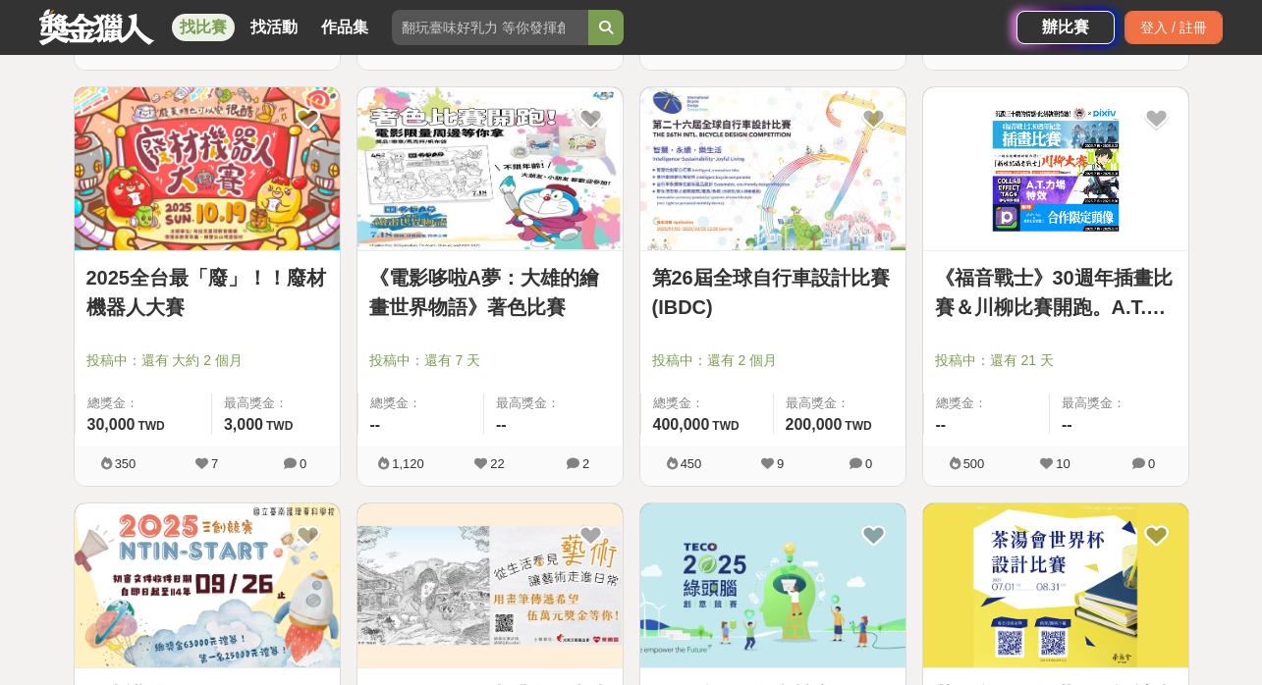
click at [526, 287] on link "《電影哆啦A夢：大雄的繪畫世界物語》著色比賽" at bounding box center [490, 292] width 242 height 59
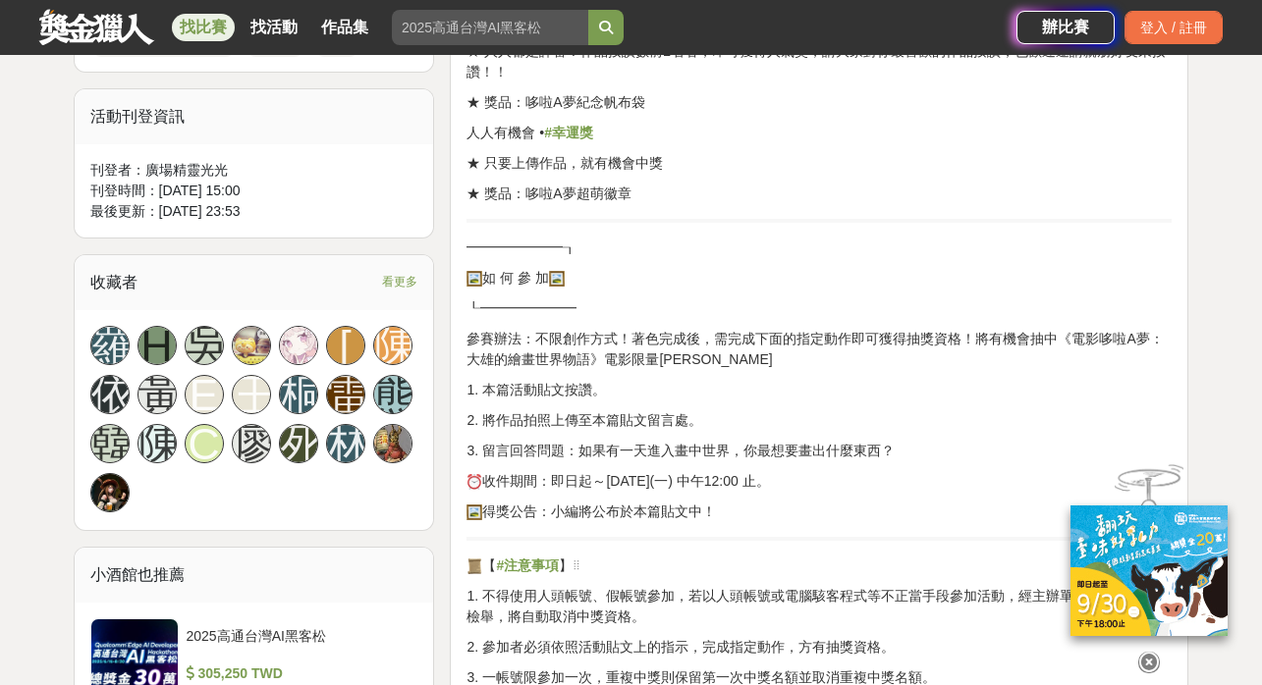
scroll to position [1137, 0]
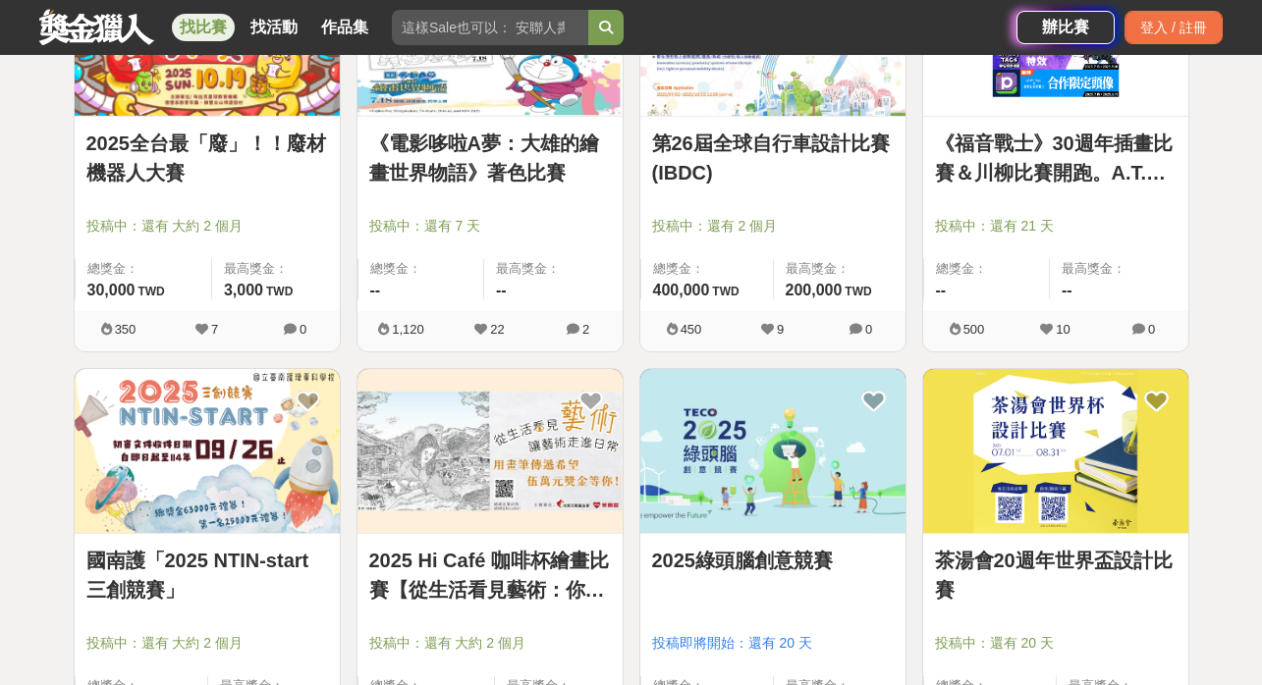
scroll to position [18509, 0]
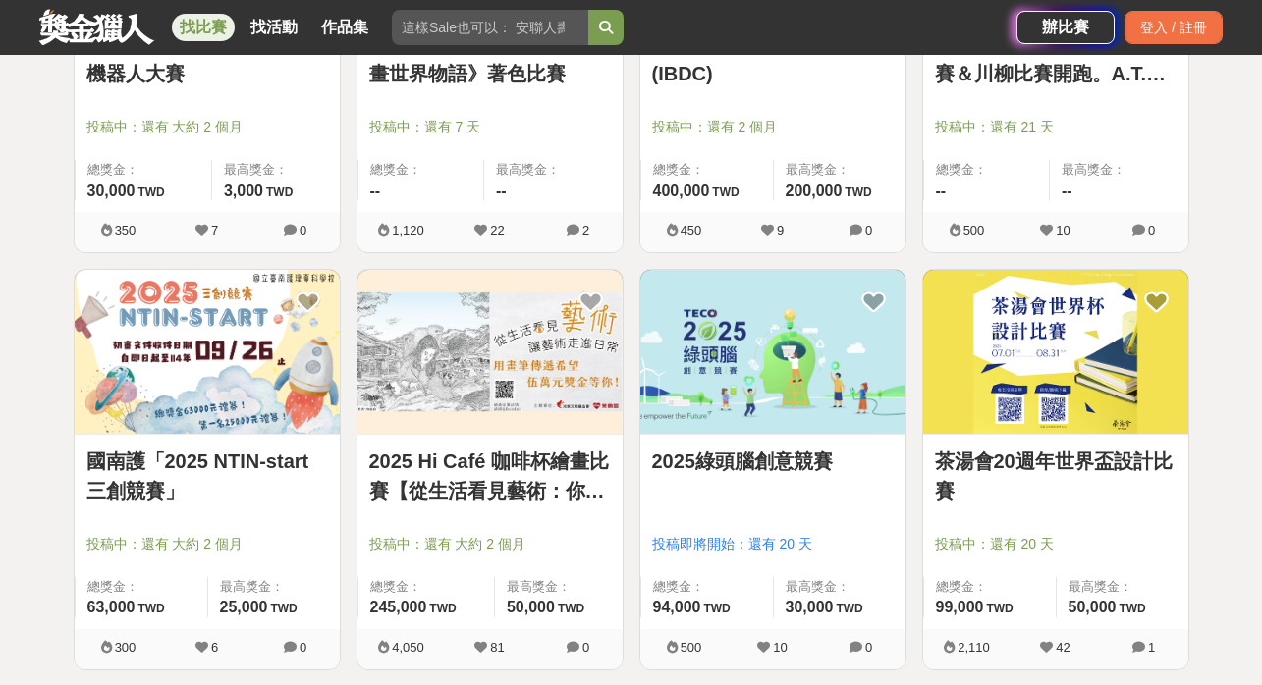
click at [1012, 465] on link "茶湯會20週年世界盃設計比賽" at bounding box center [1056, 476] width 242 height 59
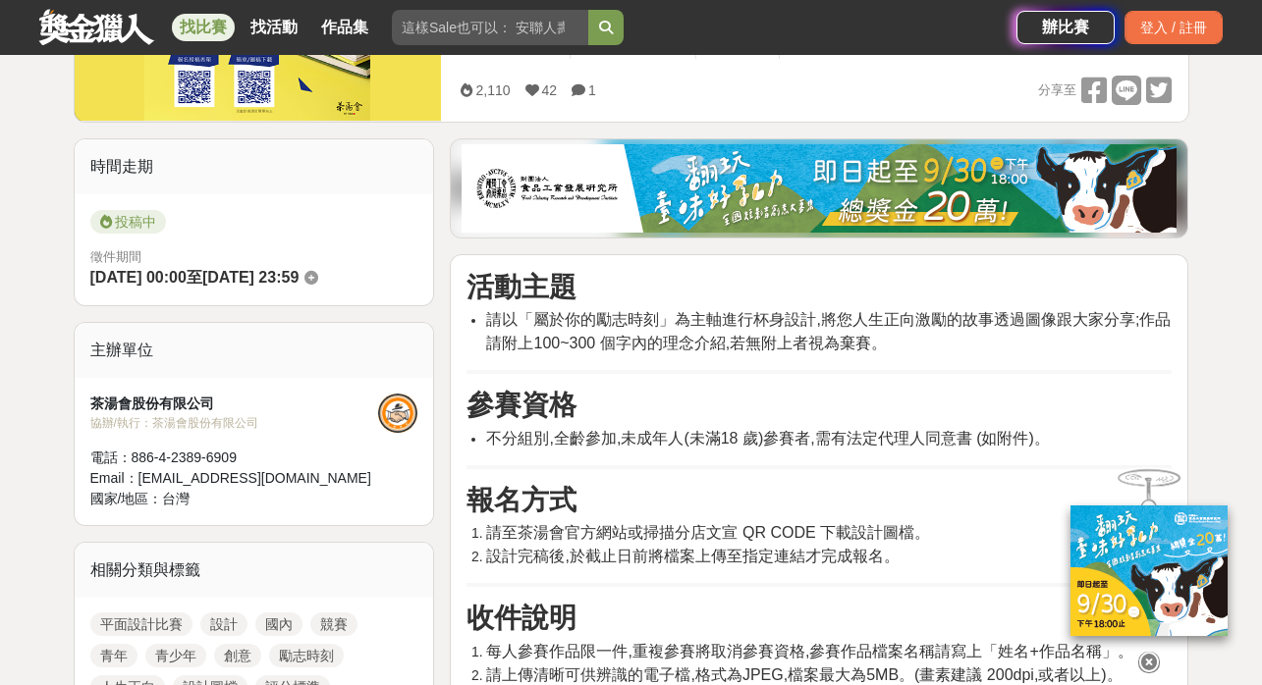
scroll to position [336, 0]
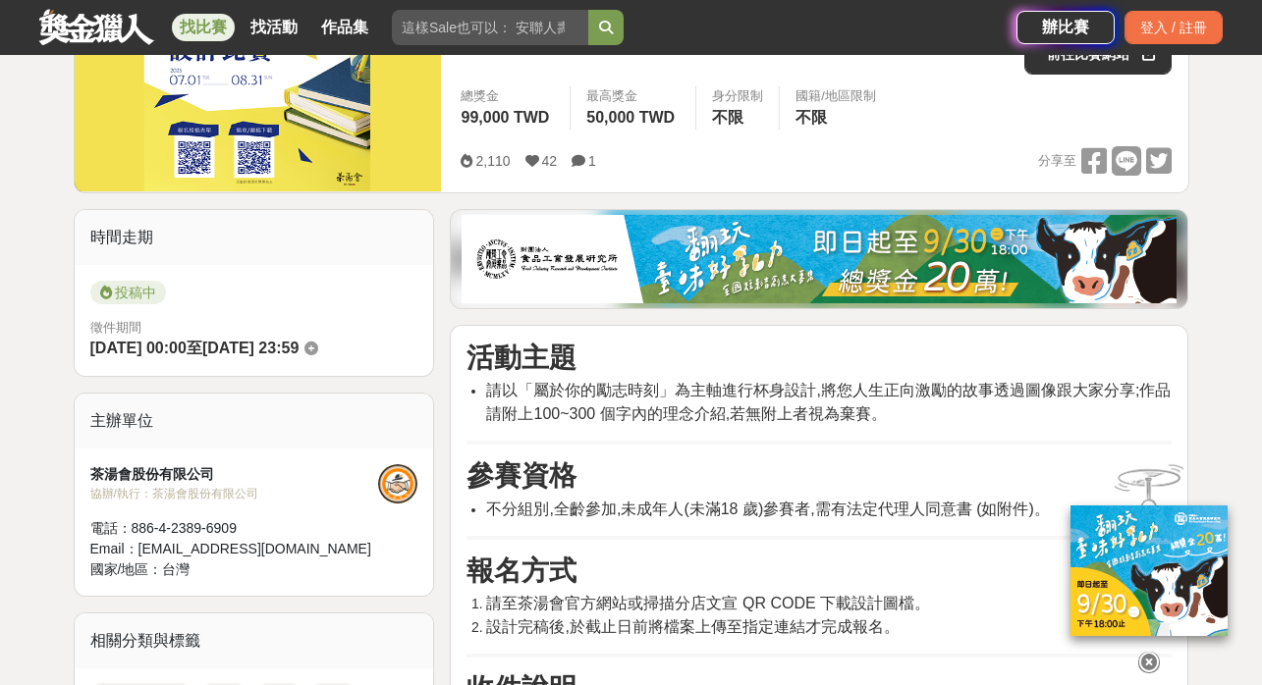
click at [1157, 663] on icon at bounding box center [1149, 663] width 22 height 22
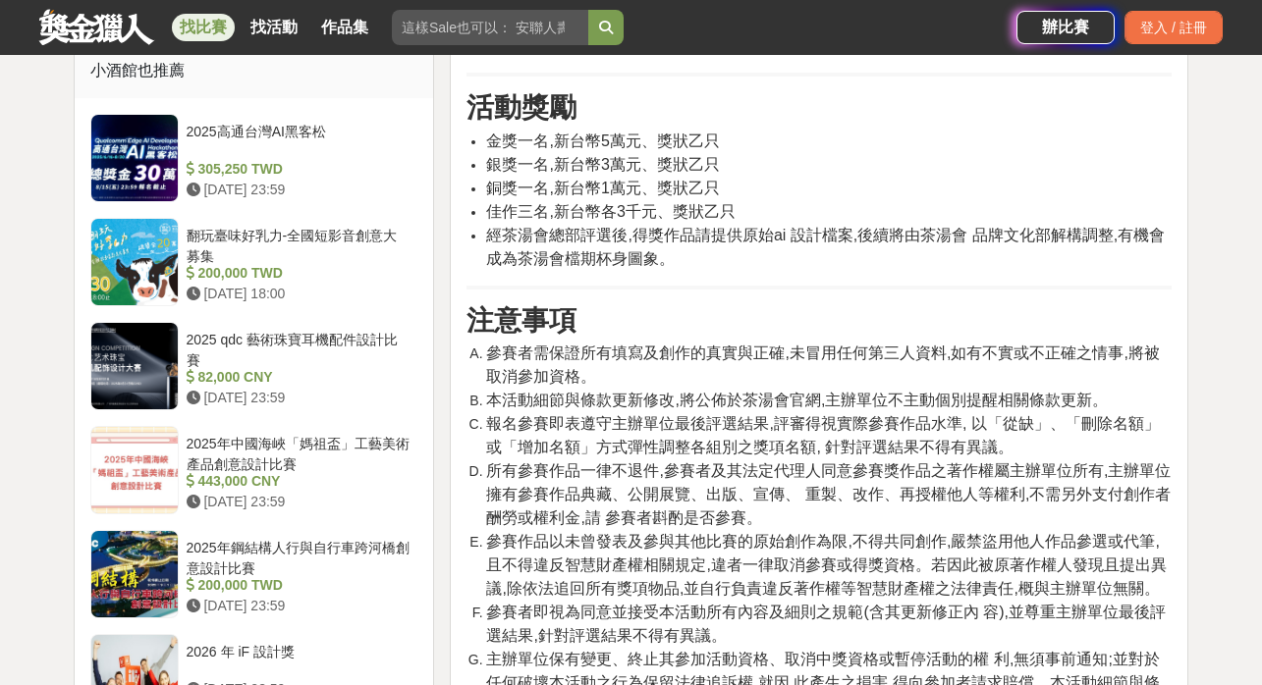
scroll to position [1631, 0]
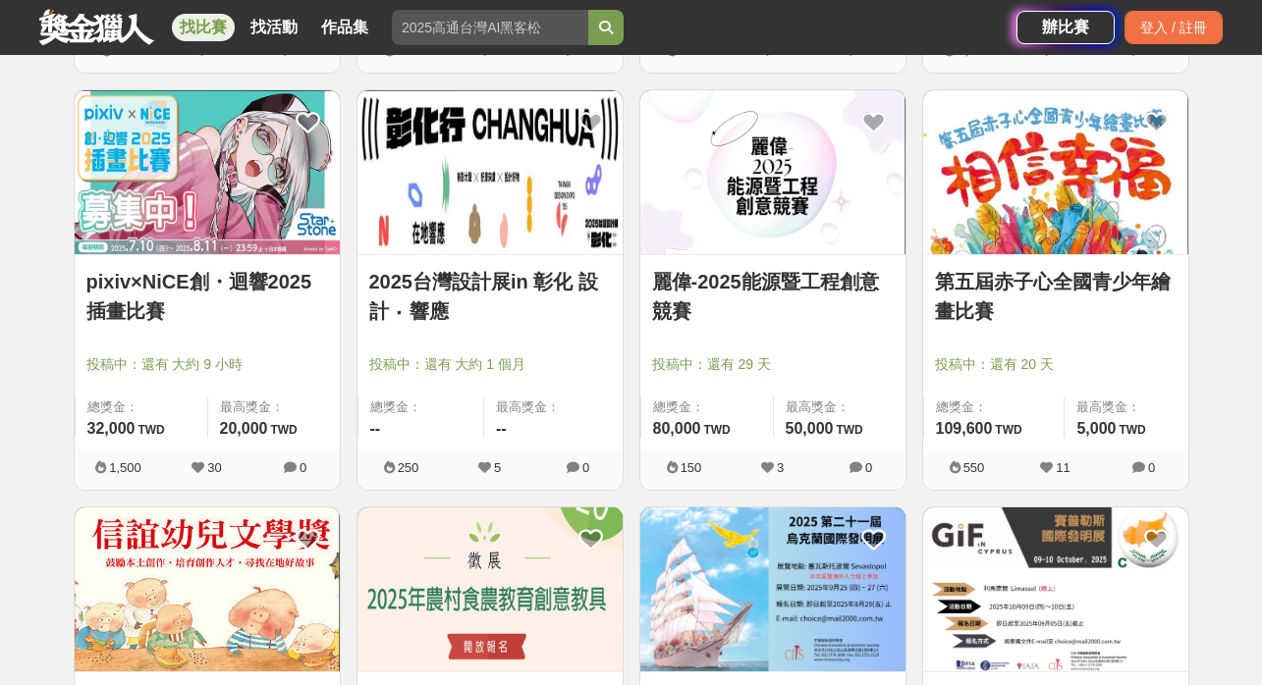
scroll to position [19527, 0]
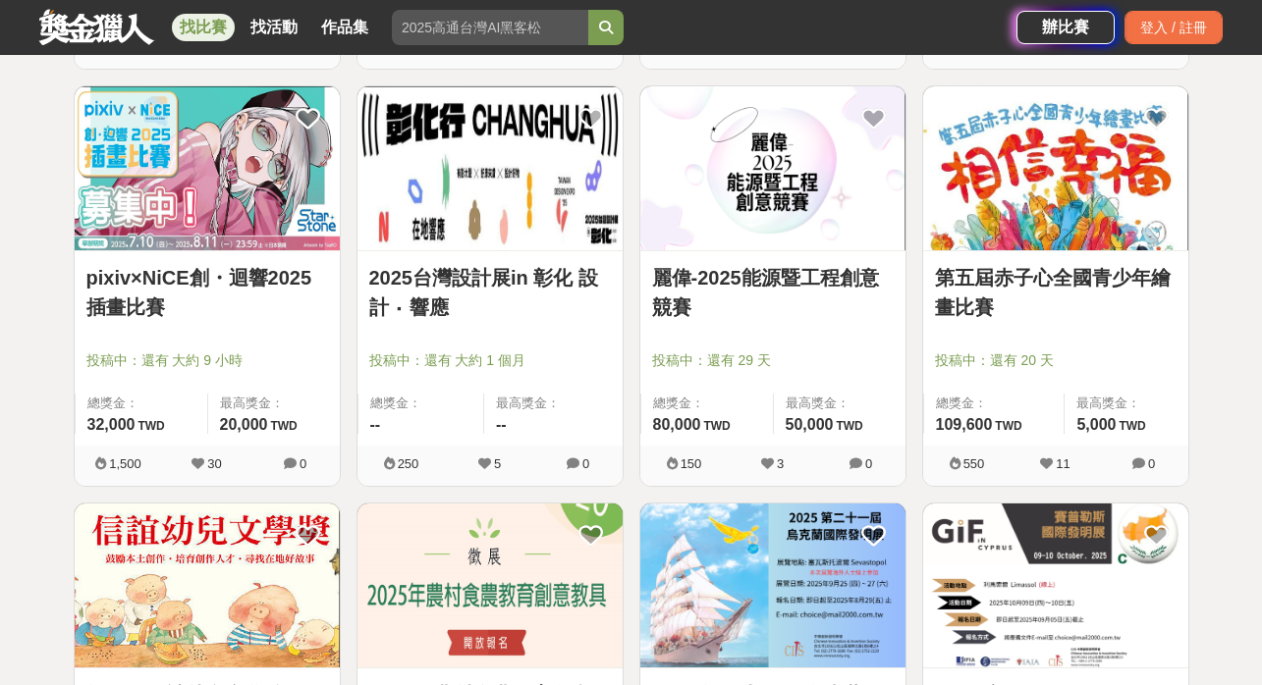
click at [445, 294] on link "2025台灣設計展in 彰化 設計 ‧ 響應" at bounding box center [490, 292] width 242 height 59
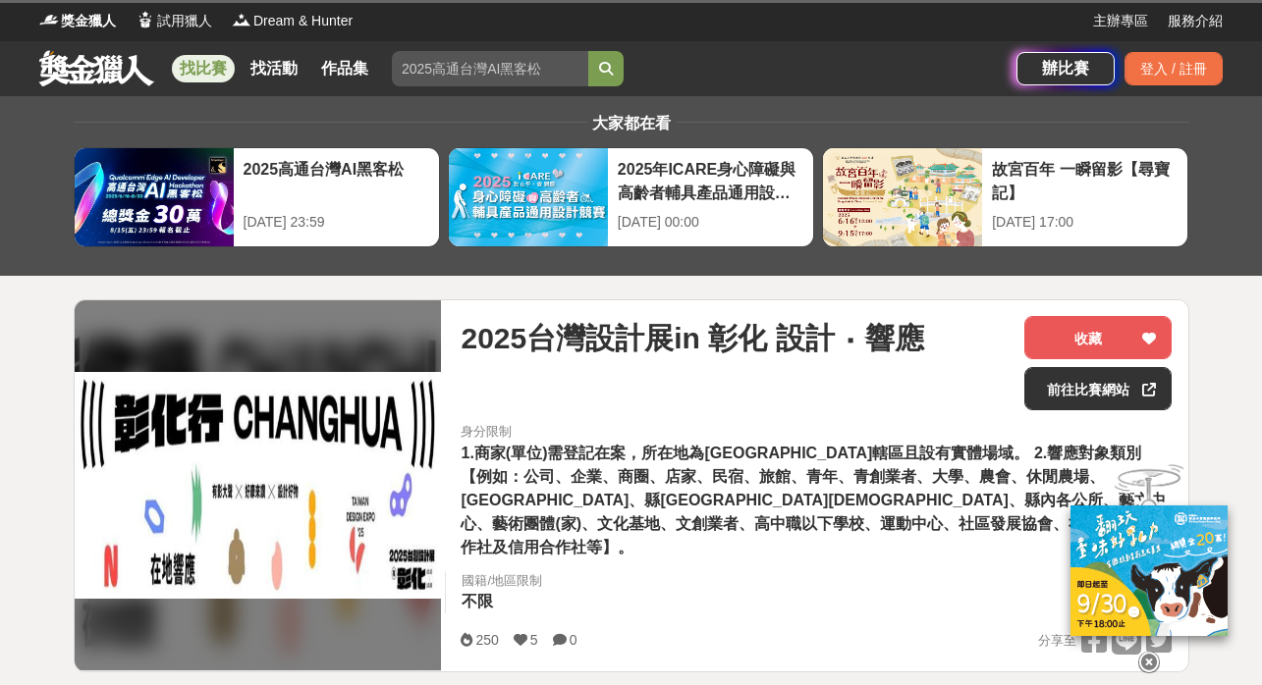
click at [461, 335] on span "2025台灣設計展in 彰化 設計 ‧ 響應" at bounding box center [693, 338] width 464 height 44
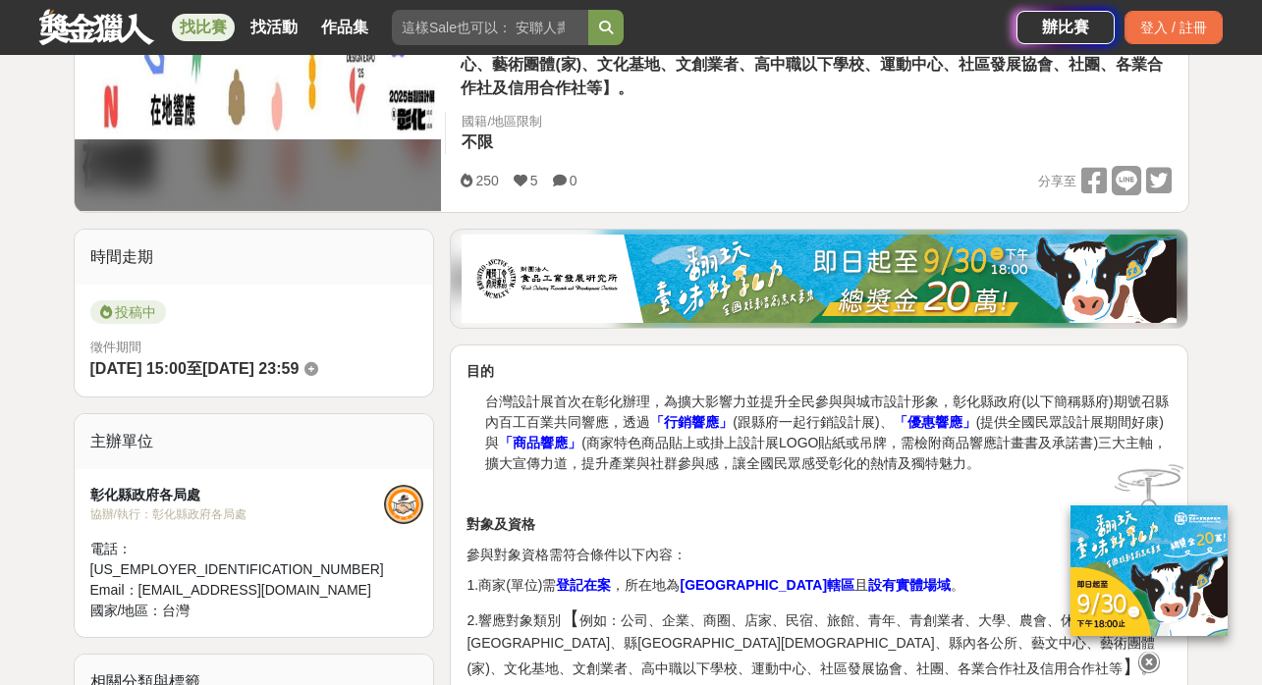
scroll to position [730, 0]
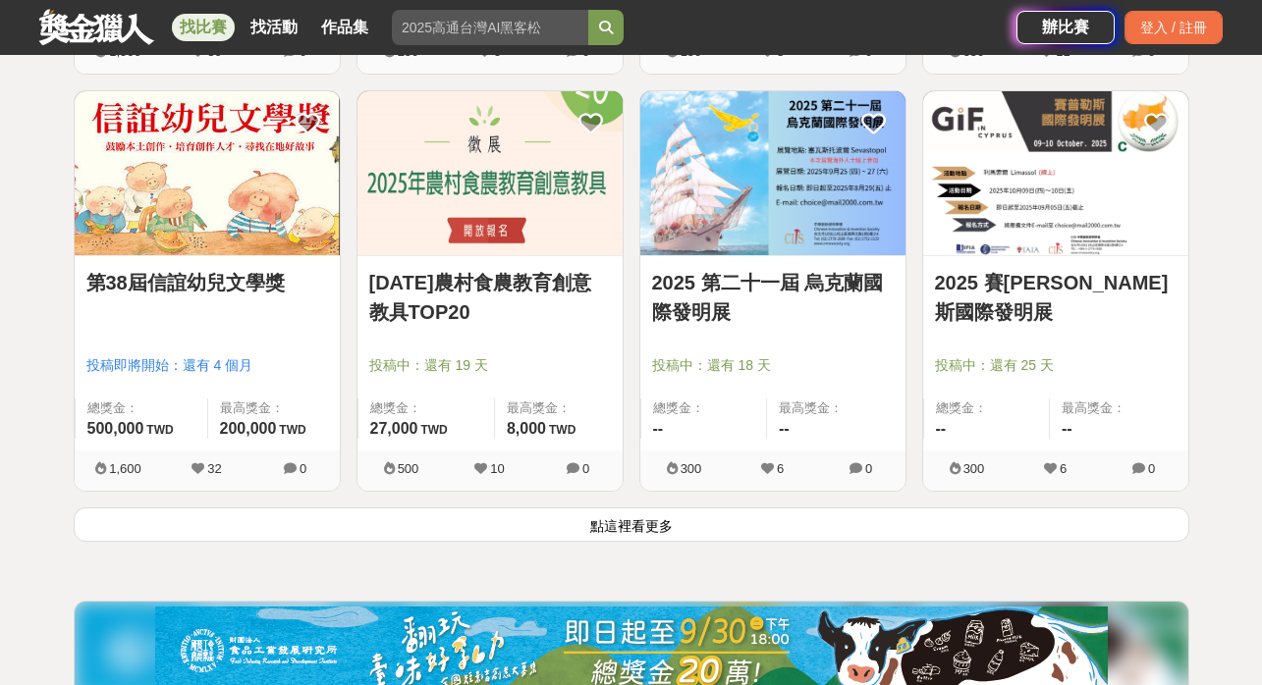
scroll to position [19939, 0]
click at [676, 512] on button "點這裡看更多" at bounding box center [632, 525] width 1116 height 34
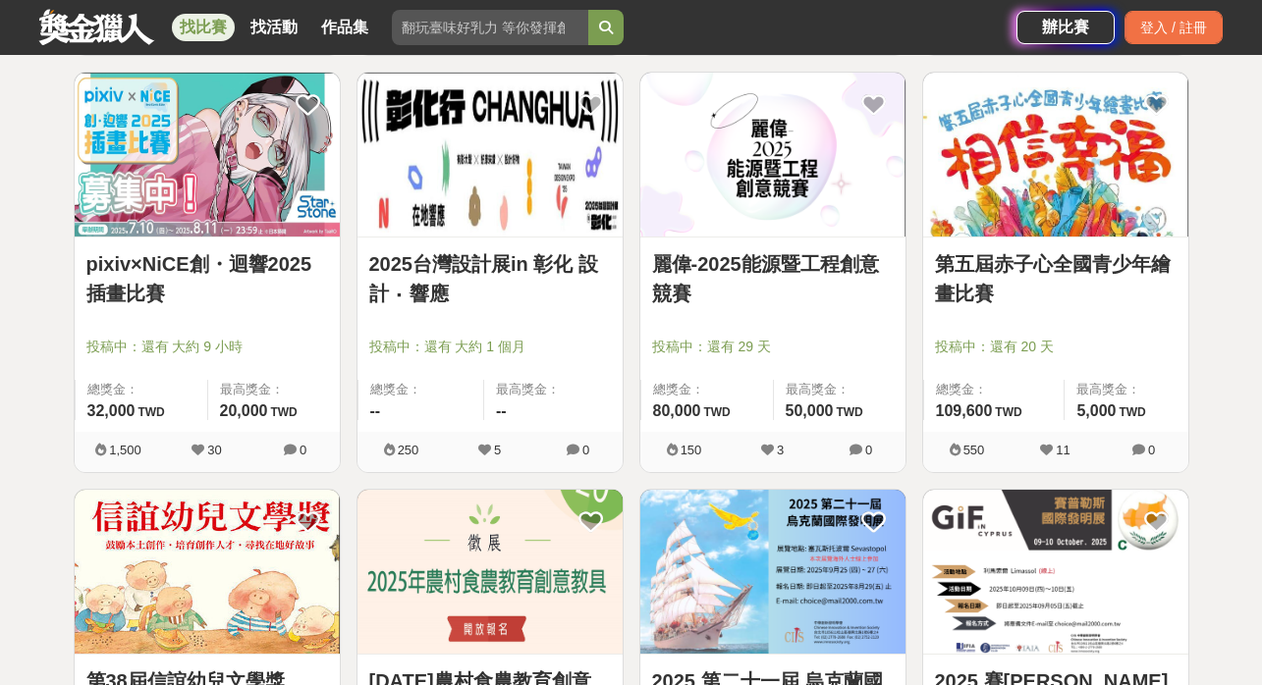
scroll to position [19500, 0]
